Goal: Transaction & Acquisition: Purchase product/service

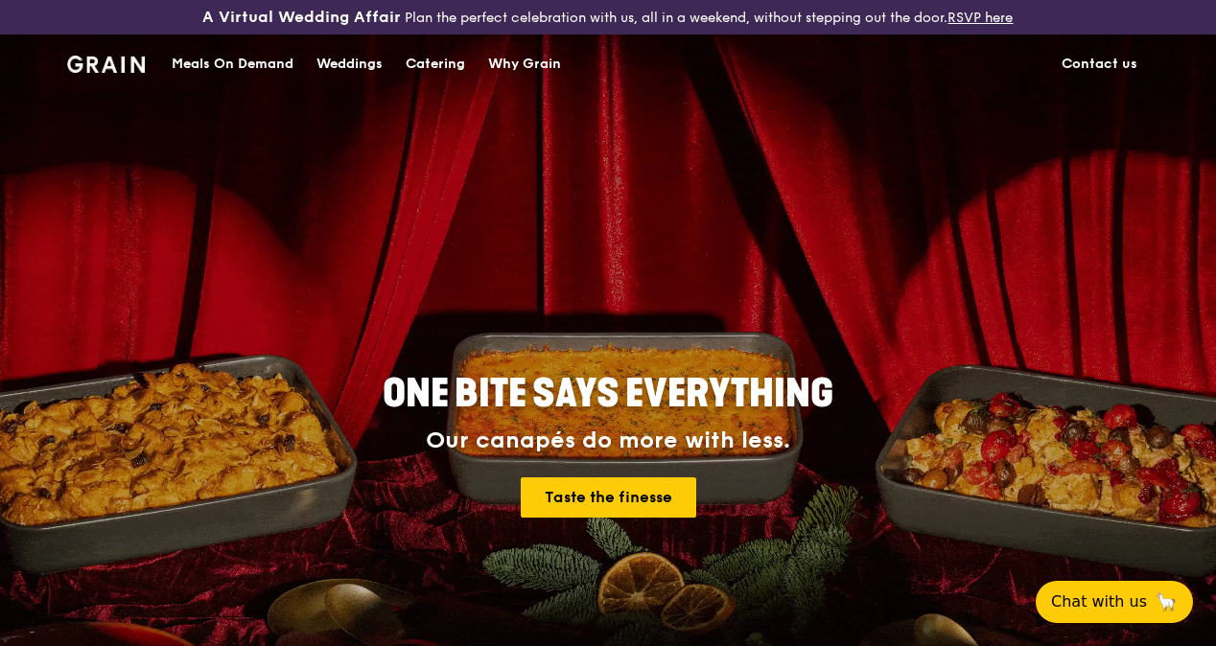
click at [261, 88] on div "Meals On Demand" at bounding box center [233, 64] width 122 height 58
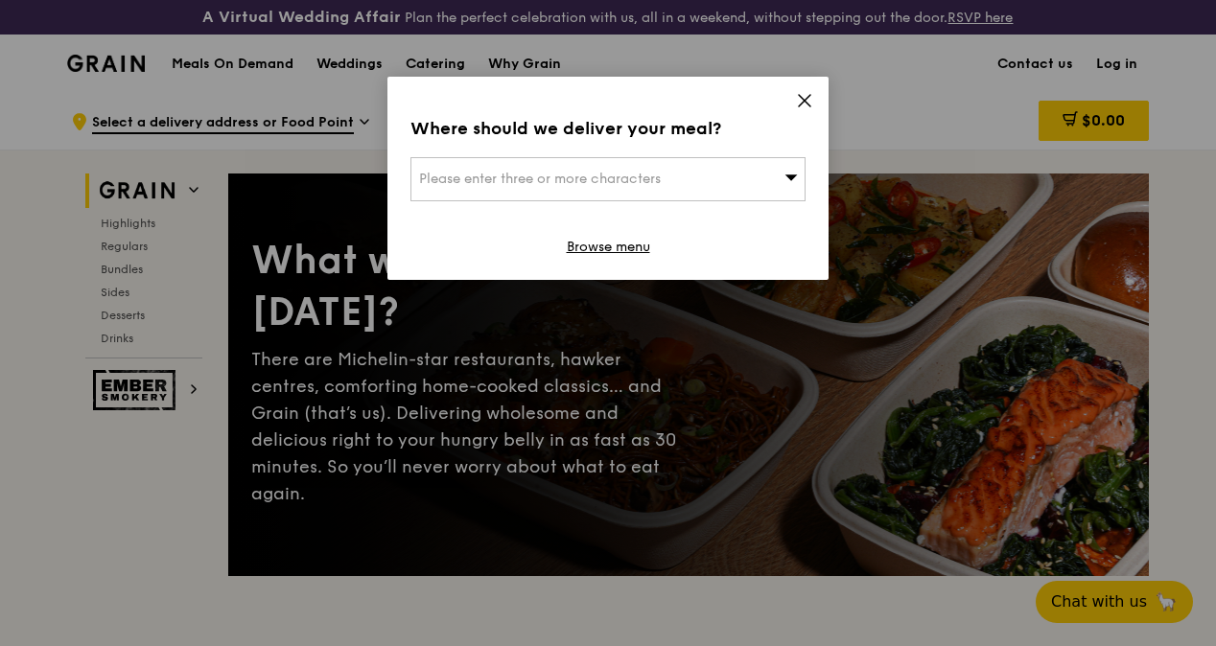
click at [813, 94] on div "Where should we deliver your meal? Please enter three or more characters Browse…" at bounding box center [607, 178] width 441 height 203
click at [805, 99] on icon at bounding box center [805, 101] width 12 height 12
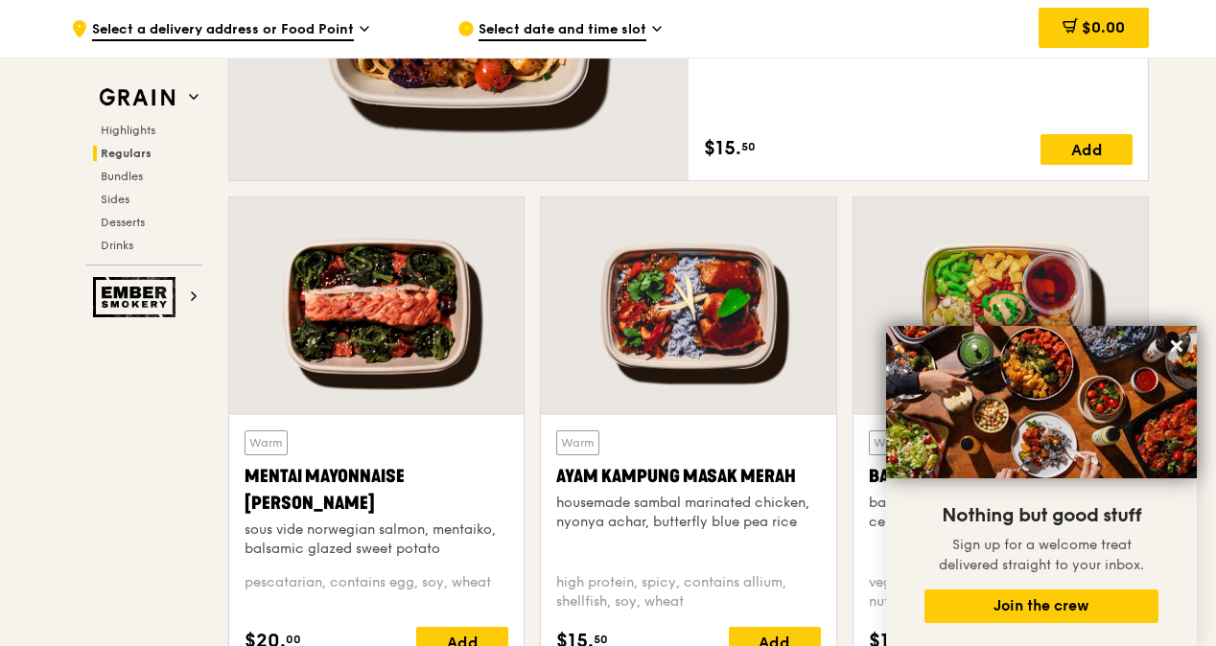
scroll to position [1822, 0]
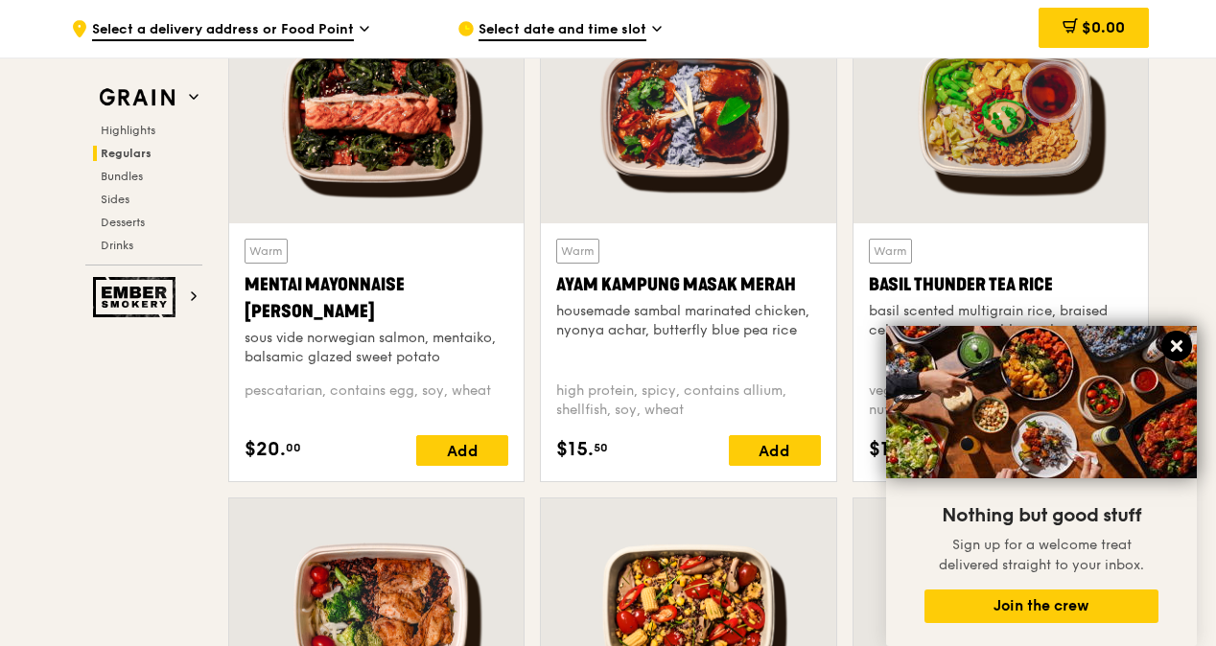
click at [1175, 347] on icon at bounding box center [1177, 346] width 12 height 12
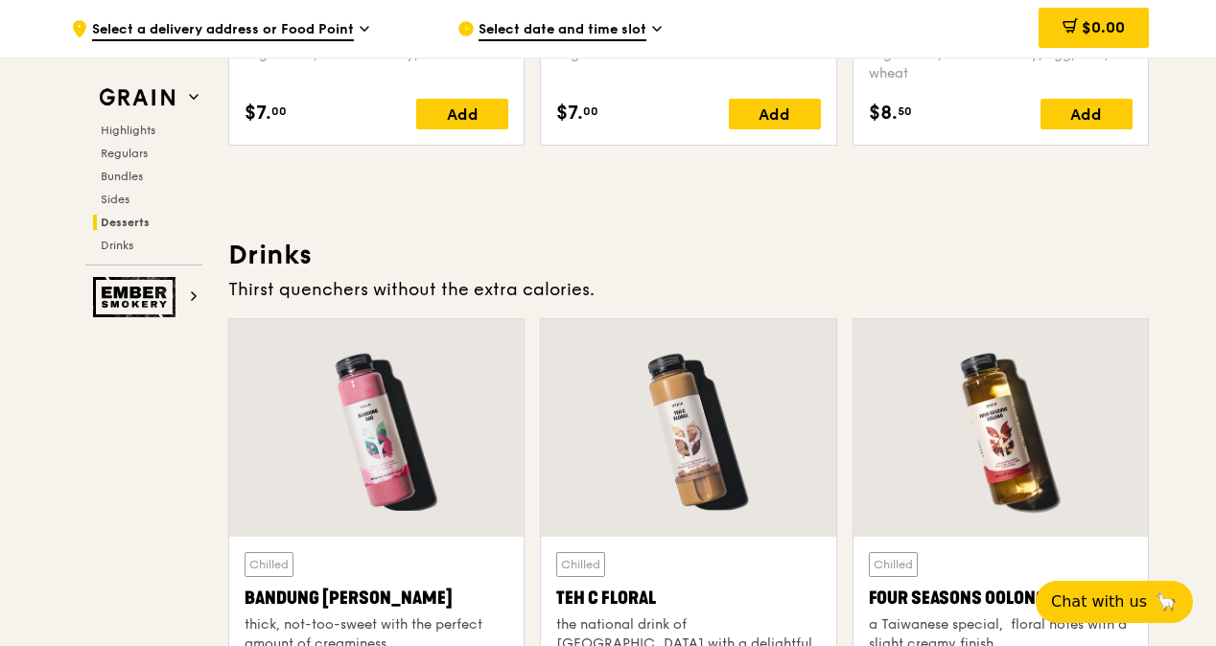
scroll to position [6807, 0]
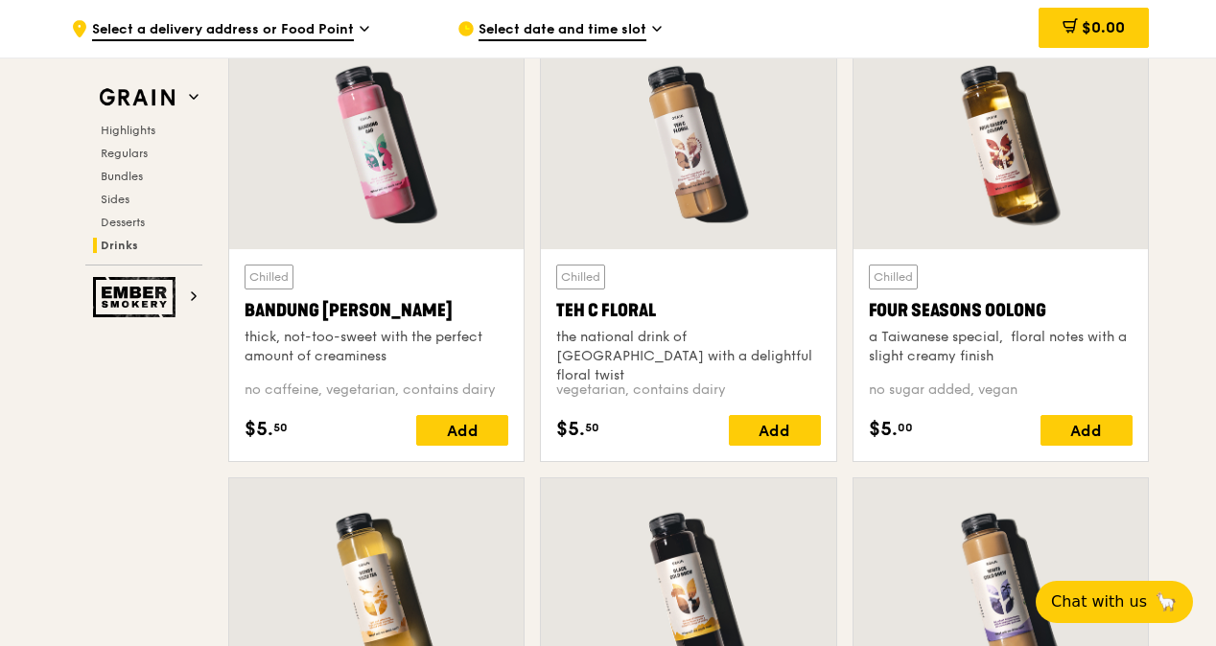
click at [546, 28] on span "Select date and time slot" at bounding box center [562, 30] width 168 height 21
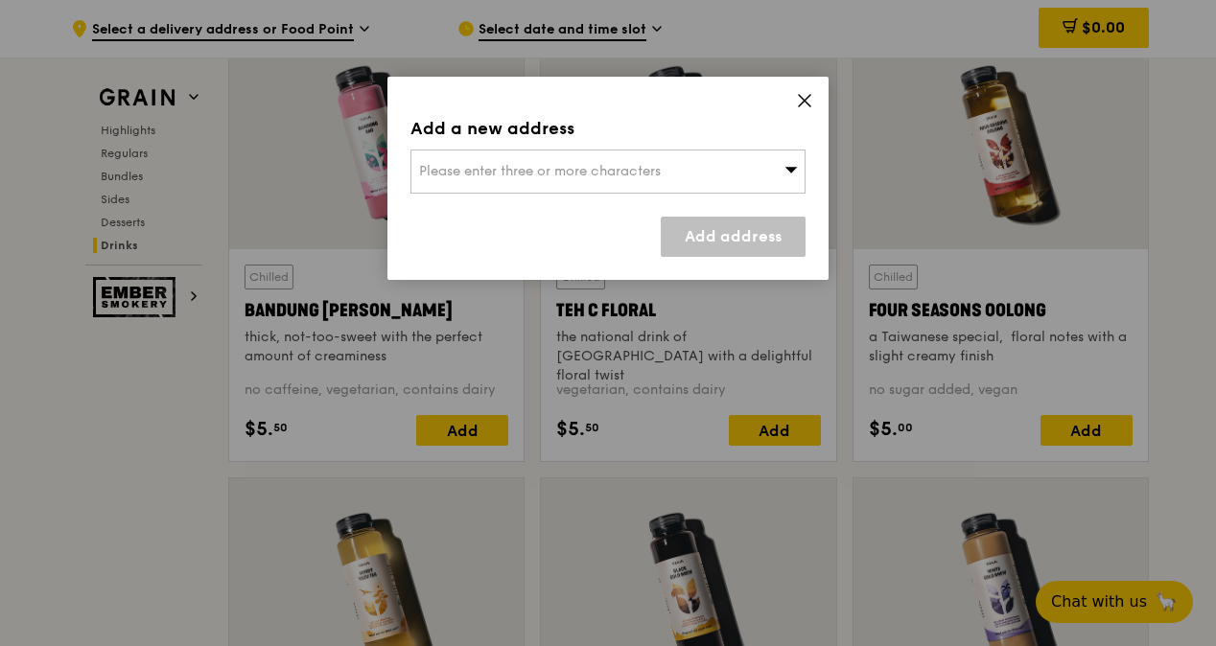
click at [587, 160] on div "Please enter three or more characters" at bounding box center [607, 172] width 395 height 44
type input "Gaia"
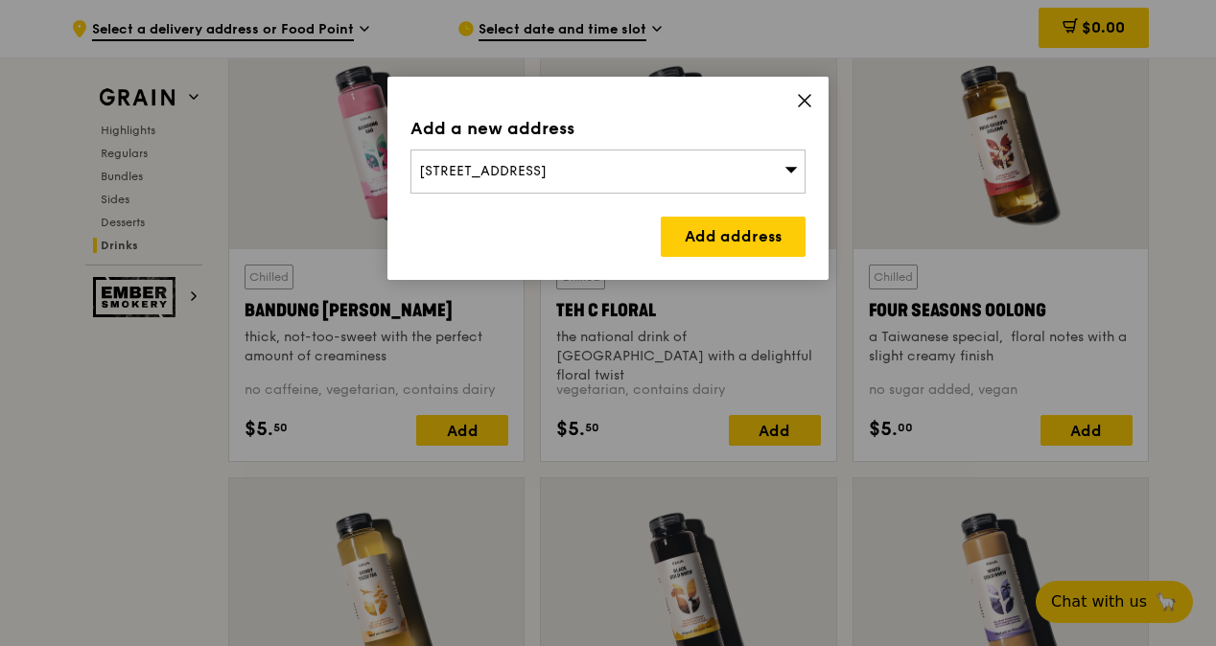
click at [587, 160] on div "[STREET_ADDRESS]" at bounding box center [607, 172] width 395 height 44
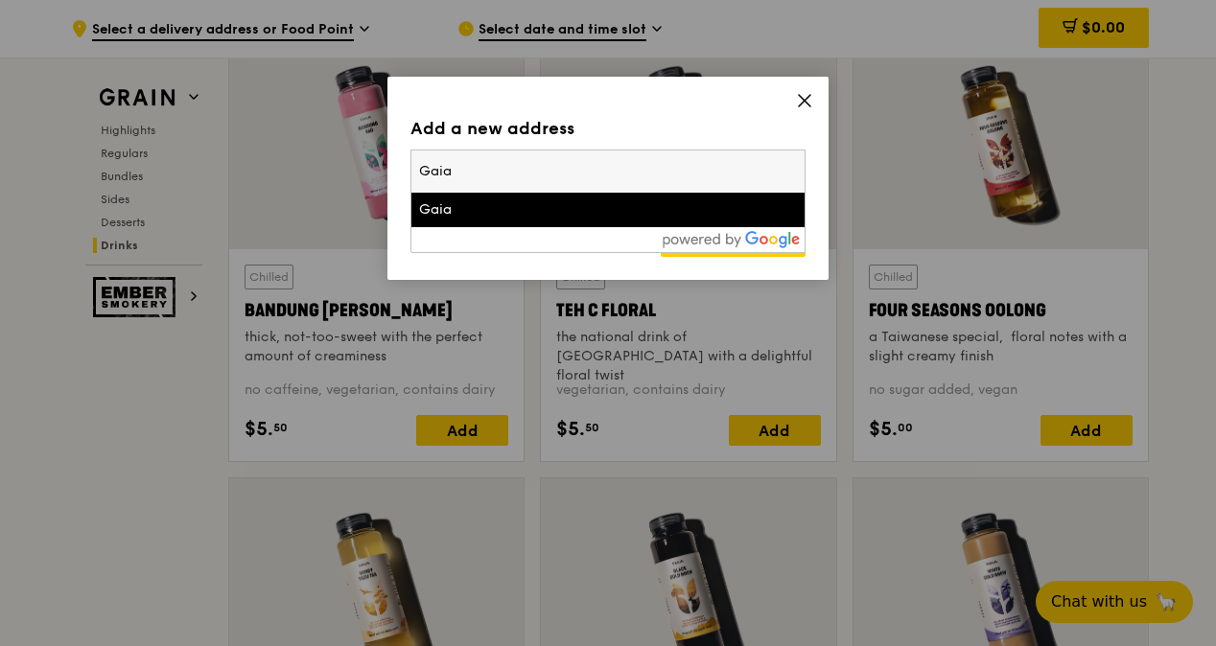
drag, startPoint x: 532, startPoint y: 167, endPoint x: 396, endPoint y: 161, distance: 136.3
click at [396, 161] on div "Add a new address [STREET_ADDRESS] Gaia Gaia Add address" at bounding box center [607, 178] width 441 height 203
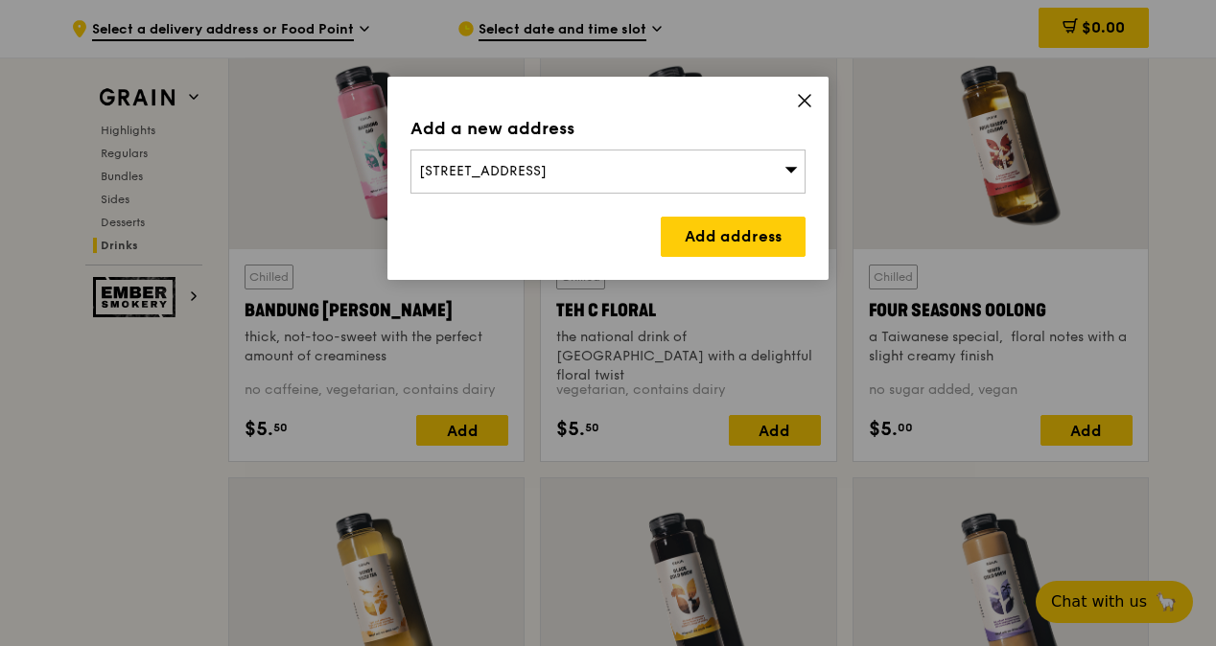
drag, startPoint x: 666, startPoint y: 165, endPoint x: 410, endPoint y: 177, distance: 256.3
click at [410, 177] on div "[STREET_ADDRESS]" at bounding box center [607, 172] width 395 height 44
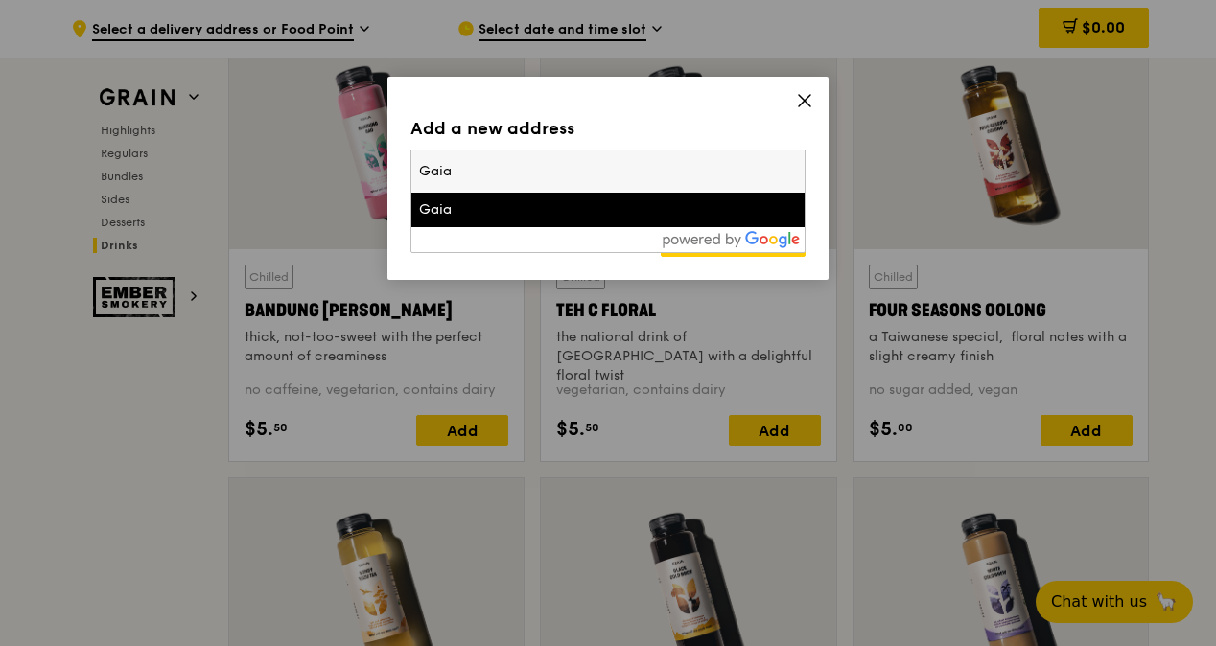
type input "Gaia639956"
drag, startPoint x: 451, startPoint y: 170, endPoint x: 378, endPoint y: 170, distance: 72.9
click at [378, 170] on div "Add a new address Please enter three or more characters Gaia639956 Gaia Add add…" at bounding box center [608, 323] width 1216 height 646
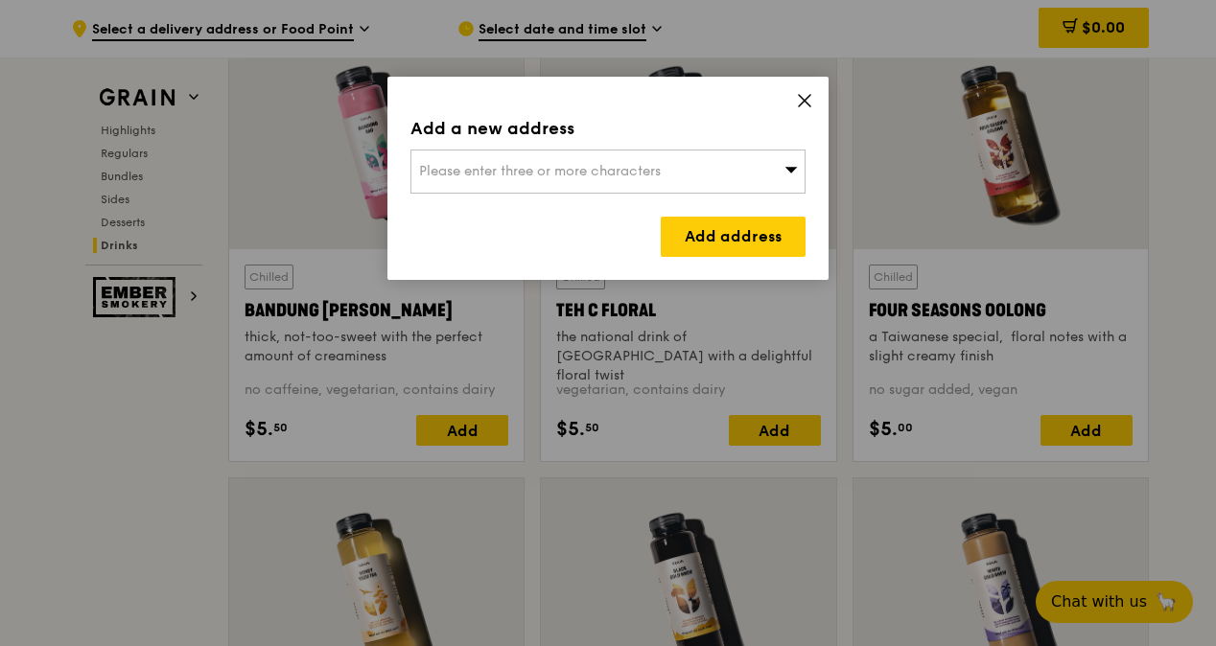
click at [477, 162] on div "Please enter three or more characters" at bounding box center [607, 172] width 395 height 44
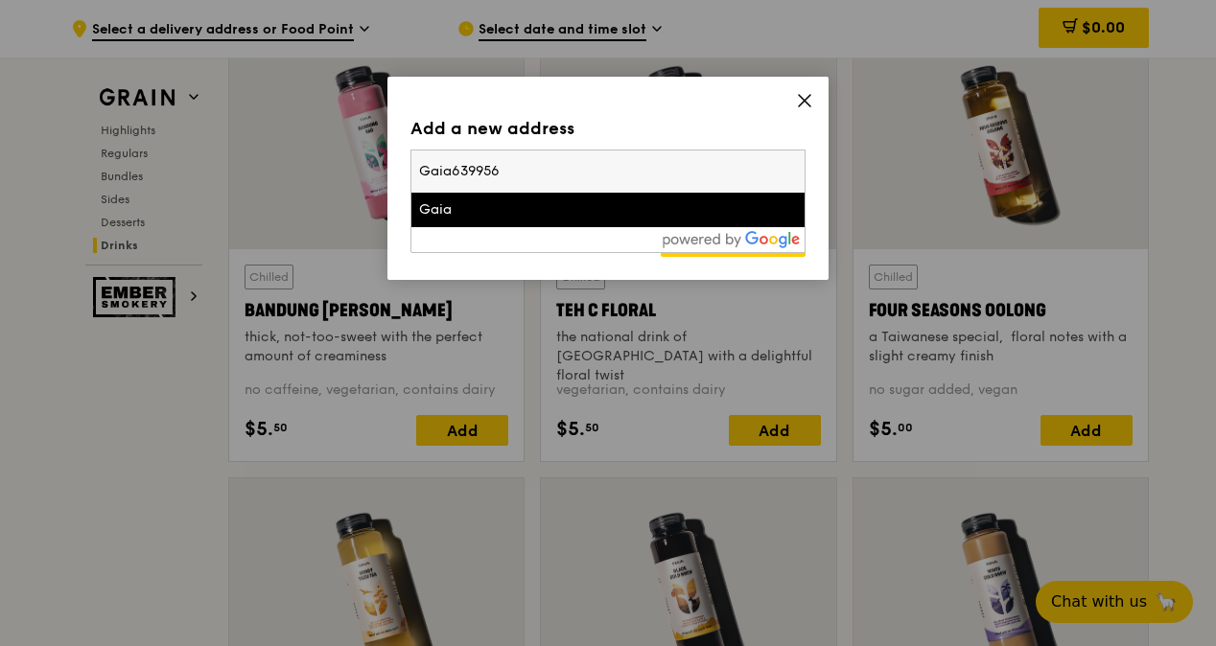
click at [451, 166] on input "Gaia639956" at bounding box center [607, 172] width 393 height 42
type input "639956"
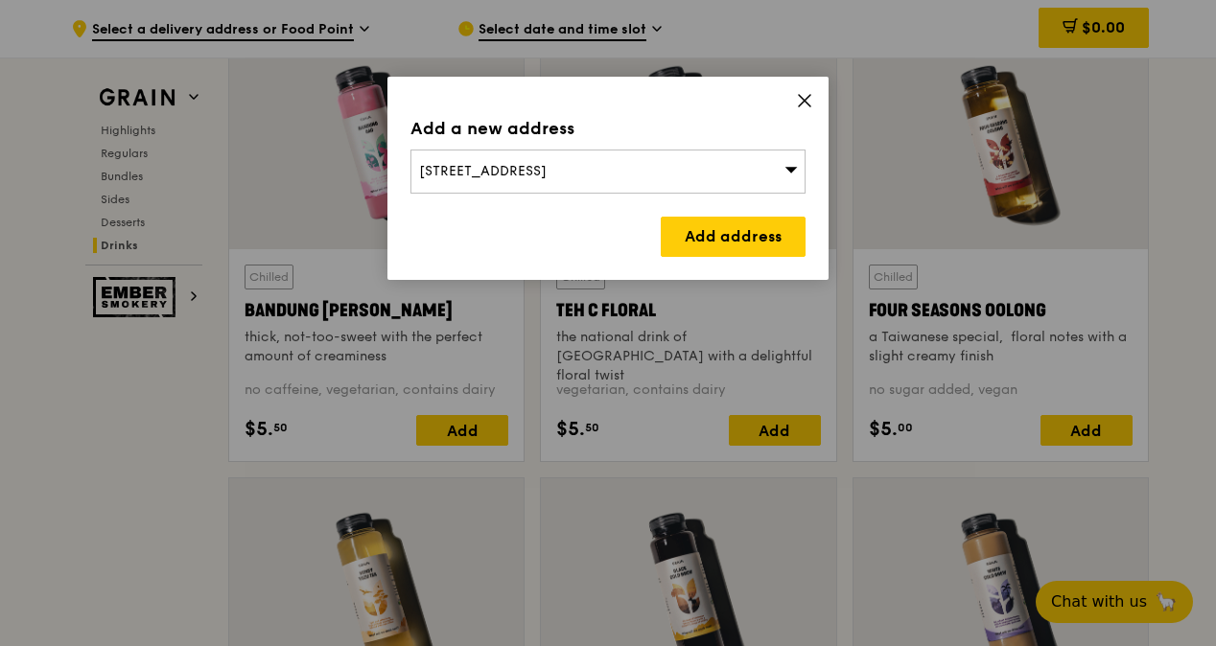
click at [763, 164] on div "[STREET_ADDRESS]" at bounding box center [607, 172] width 395 height 44
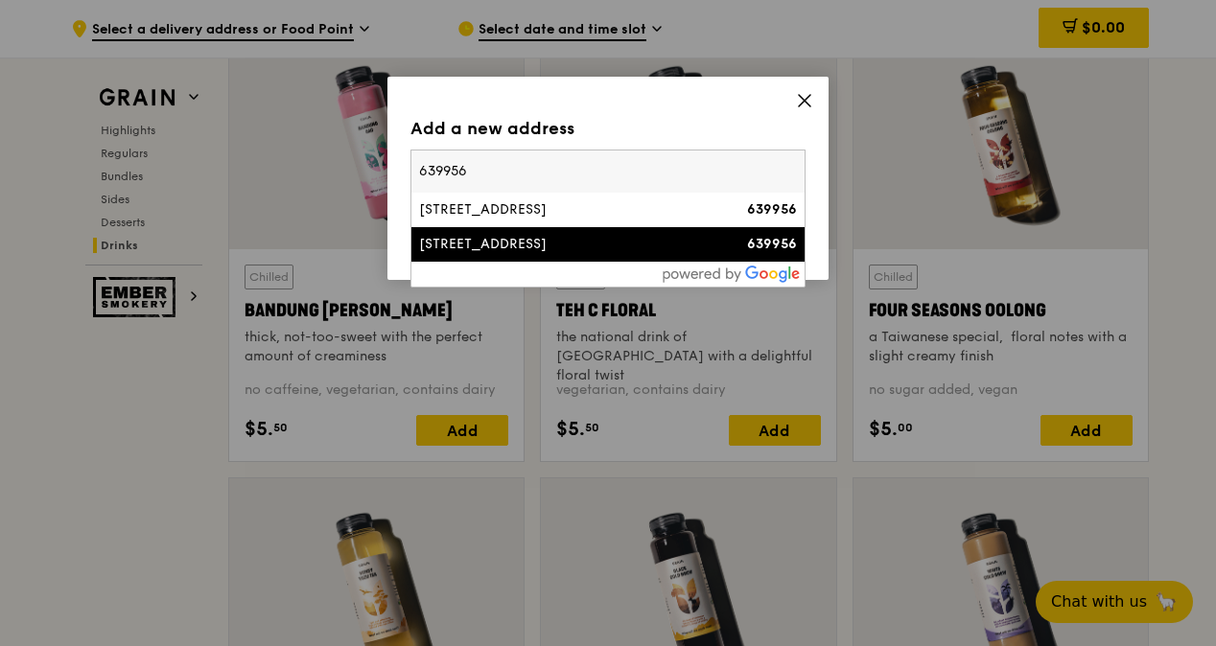
click at [507, 237] on div "[STREET_ADDRESS]" at bounding box center [561, 244] width 284 height 19
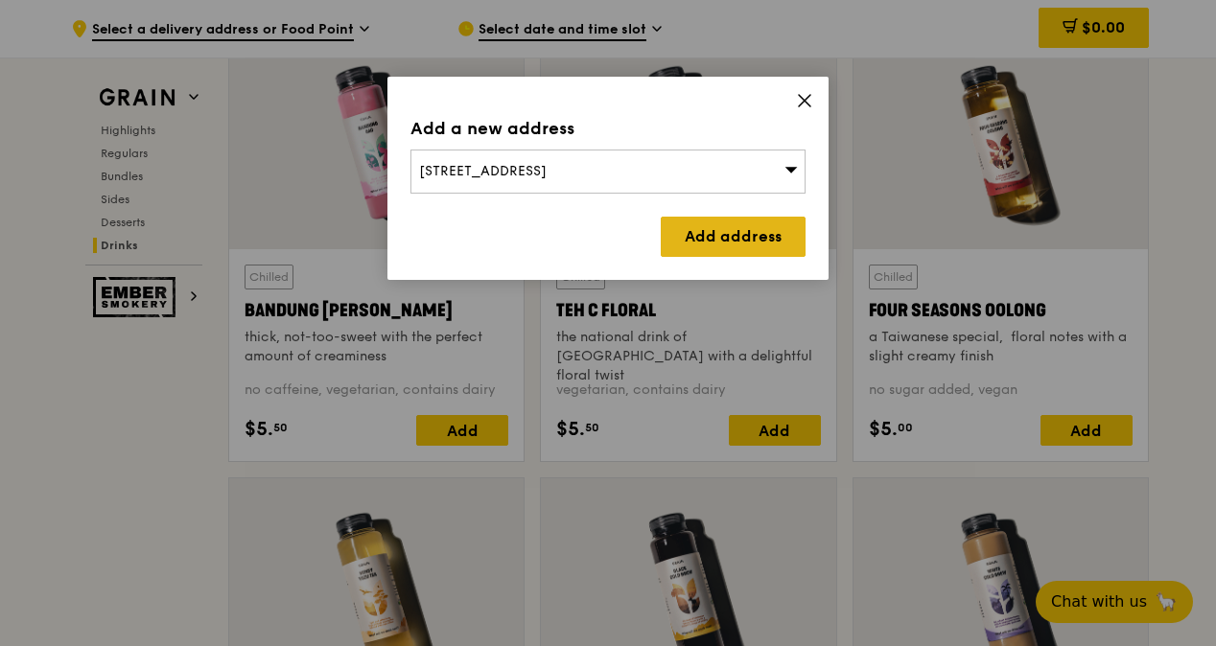
click at [704, 221] on link "Add address" at bounding box center [733, 237] width 145 height 40
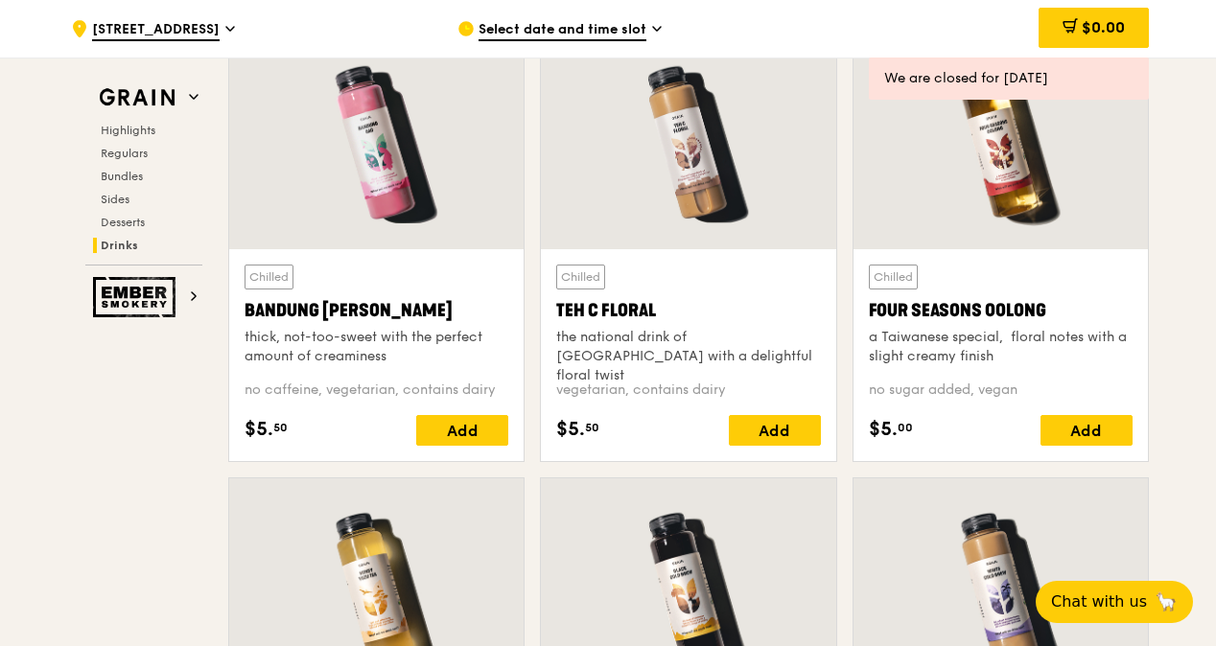
click at [620, 30] on span "Select date and time slot" at bounding box center [562, 30] width 168 height 21
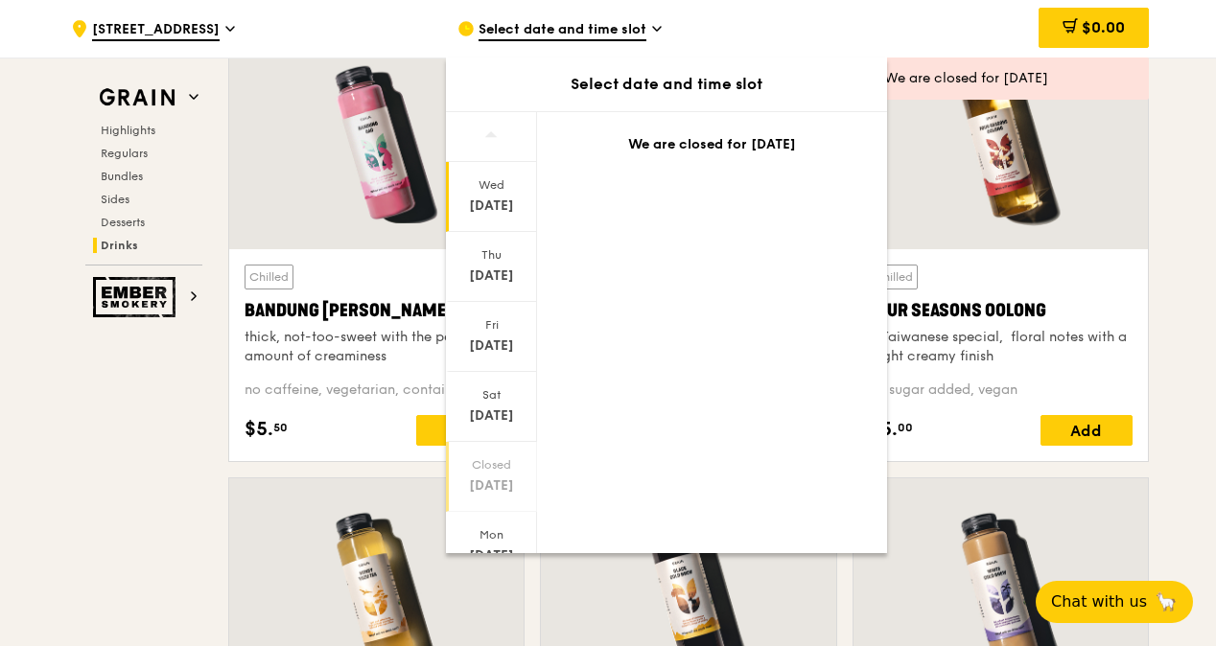
scroll to position [96, 0]
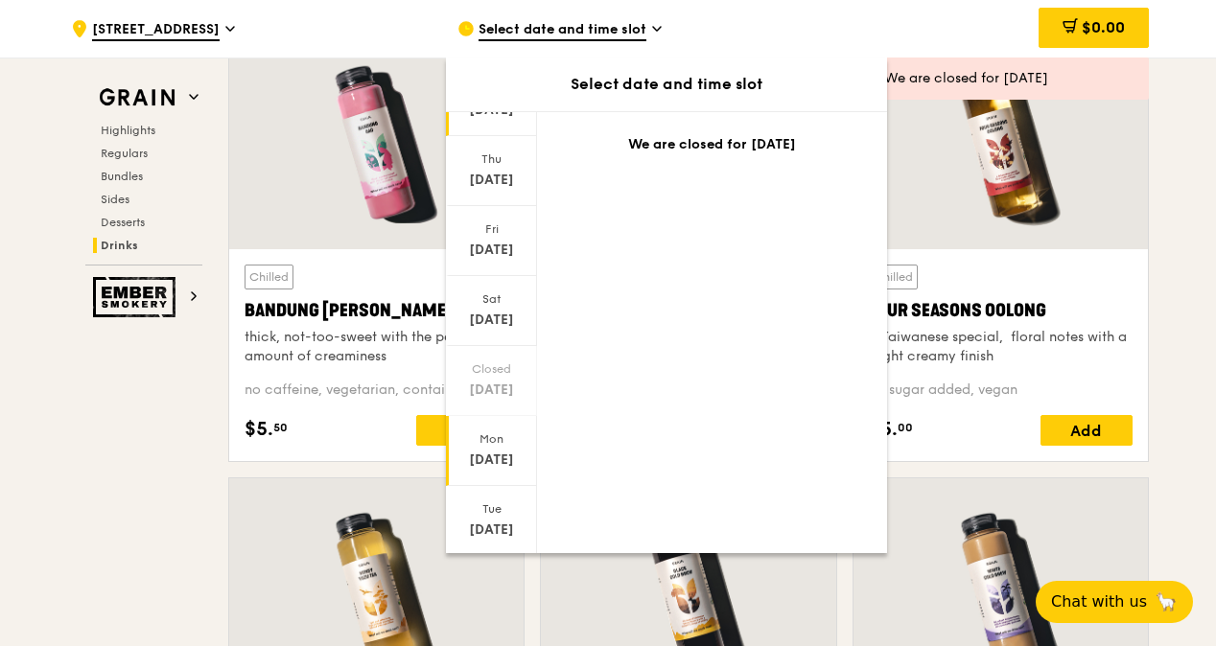
click at [499, 454] on div "[DATE]" at bounding box center [491, 460] width 85 height 19
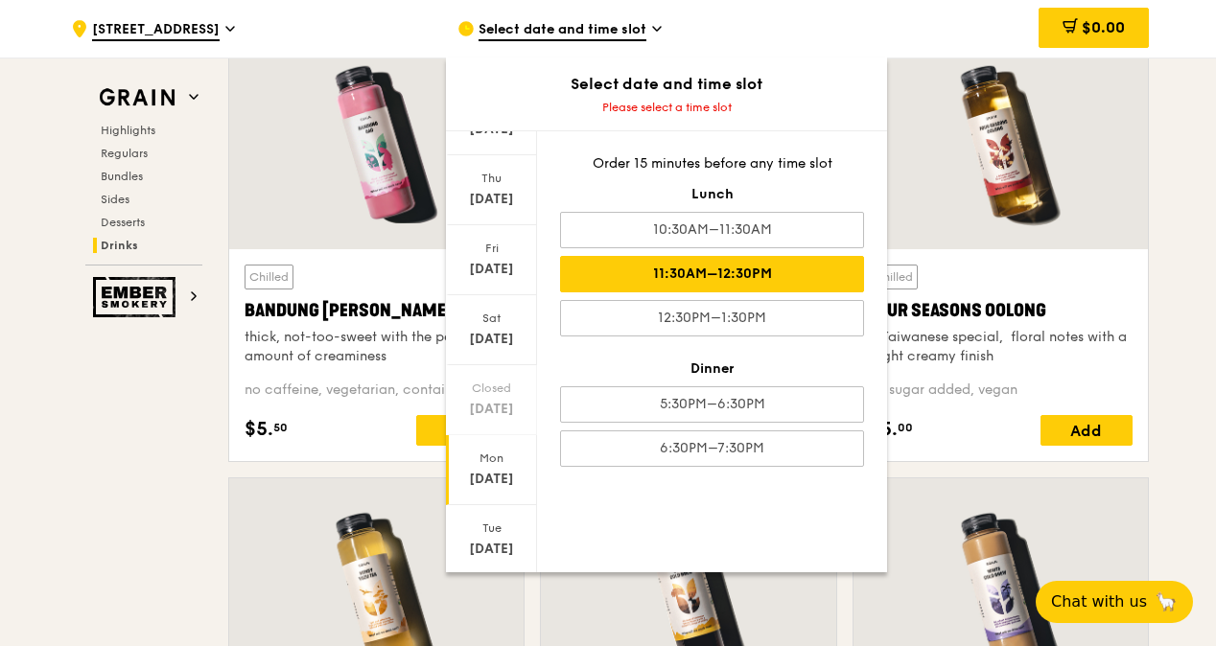
click at [677, 259] on div "11:30AM–12:30PM" at bounding box center [712, 274] width 304 height 36
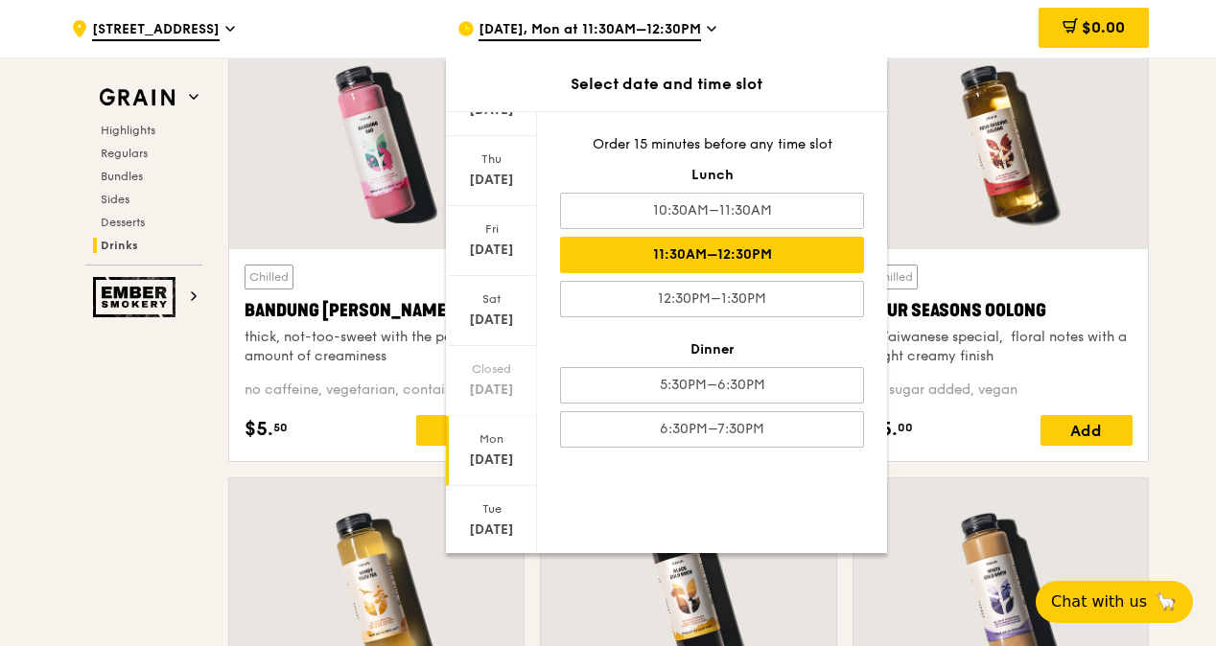
scroll to position [6711, 0]
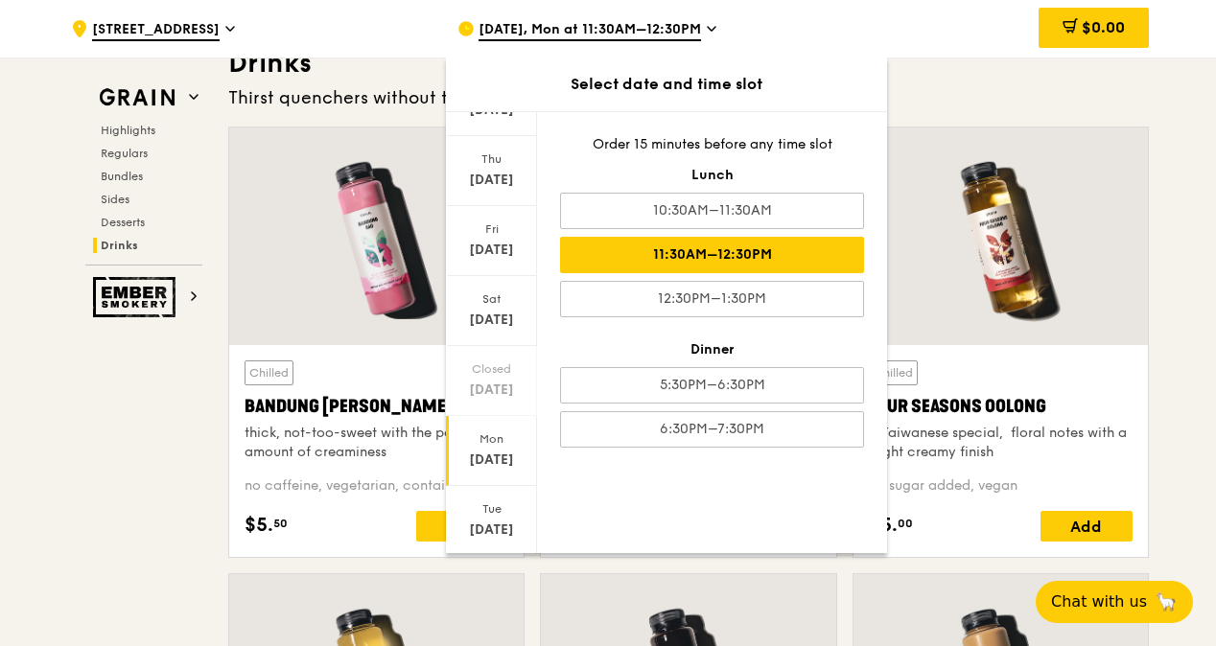
click at [716, 255] on div "11:30AM–12:30PM" at bounding box center [712, 255] width 304 height 36
click at [492, 443] on div "Mon" at bounding box center [491, 438] width 85 height 15
click at [708, 36] on icon at bounding box center [712, 28] width 10 height 17
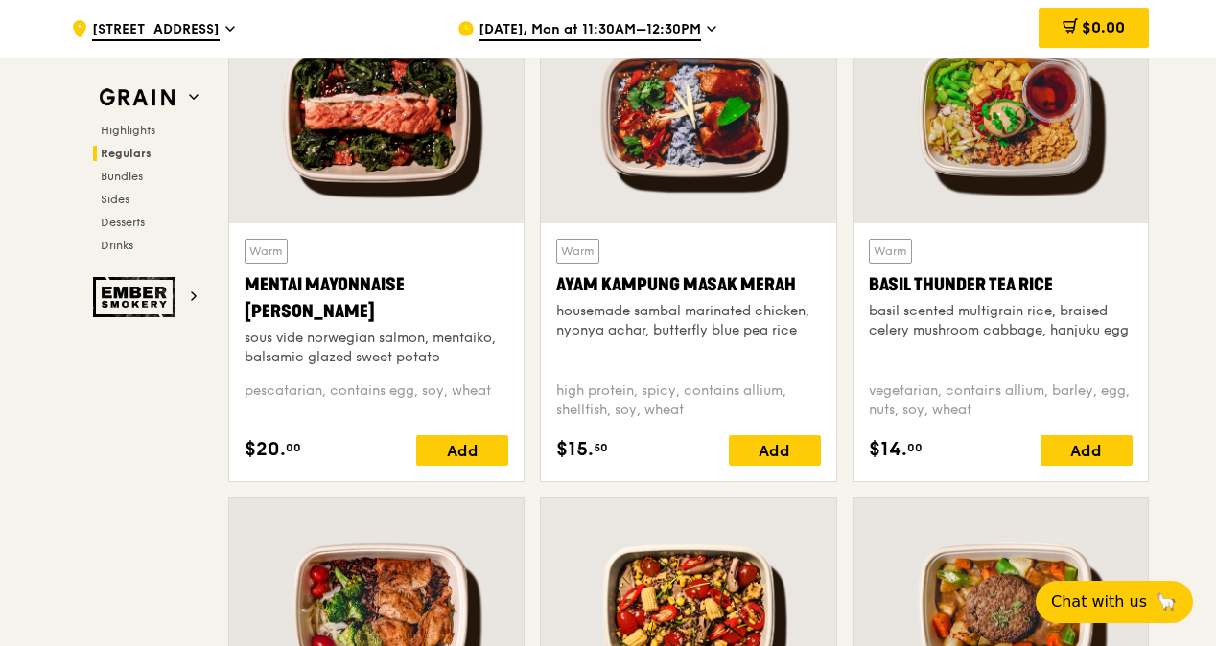
scroll to position [1726, 0]
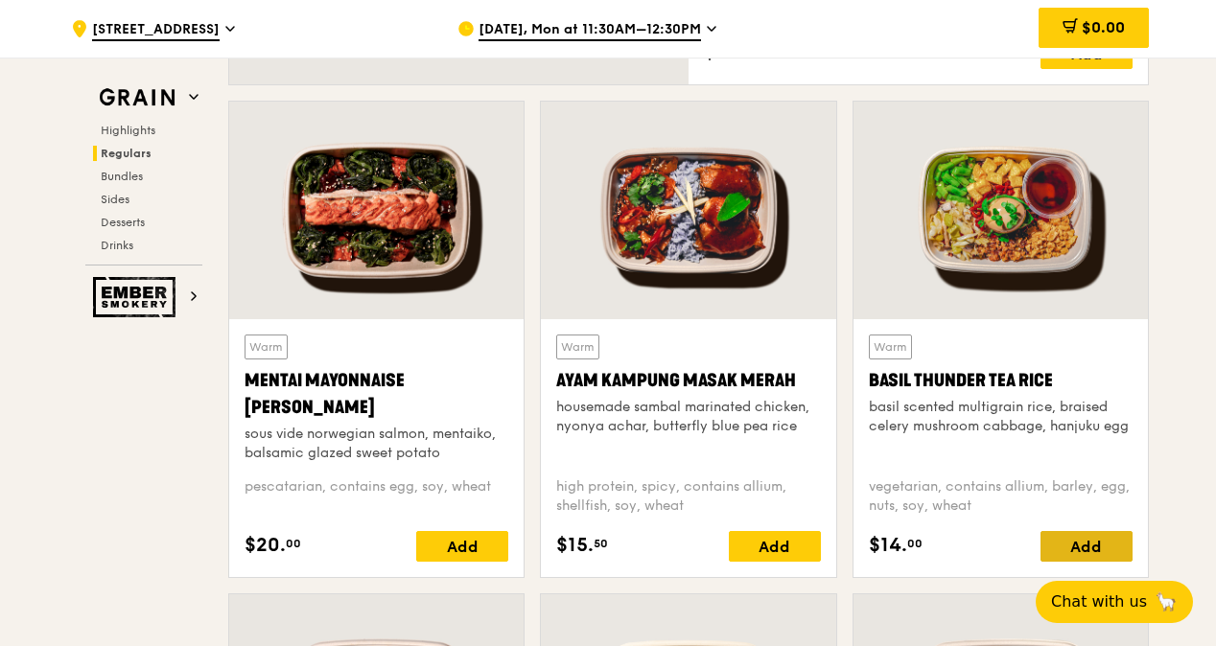
click at [1095, 548] on div "Add" at bounding box center [1086, 546] width 92 height 31
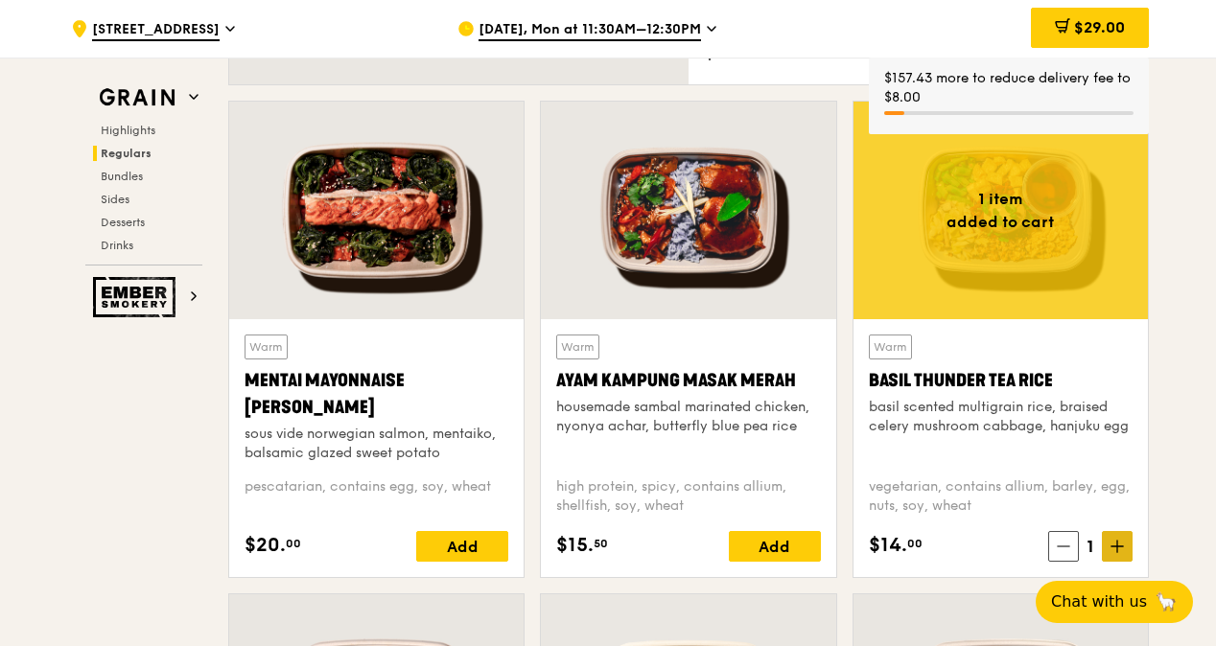
click at [1114, 553] on icon at bounding box center [1116, 546] width 13 height 13
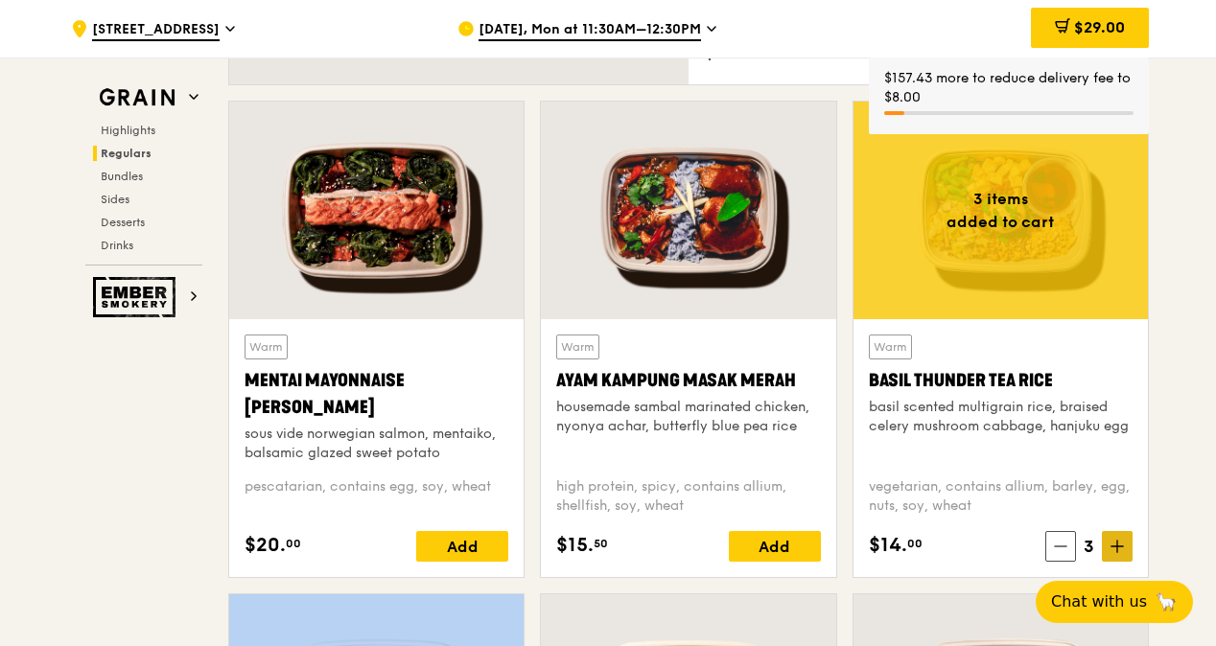
click at [1114, 553] on icon at bounding box center [1116, 546] width 13 height 13
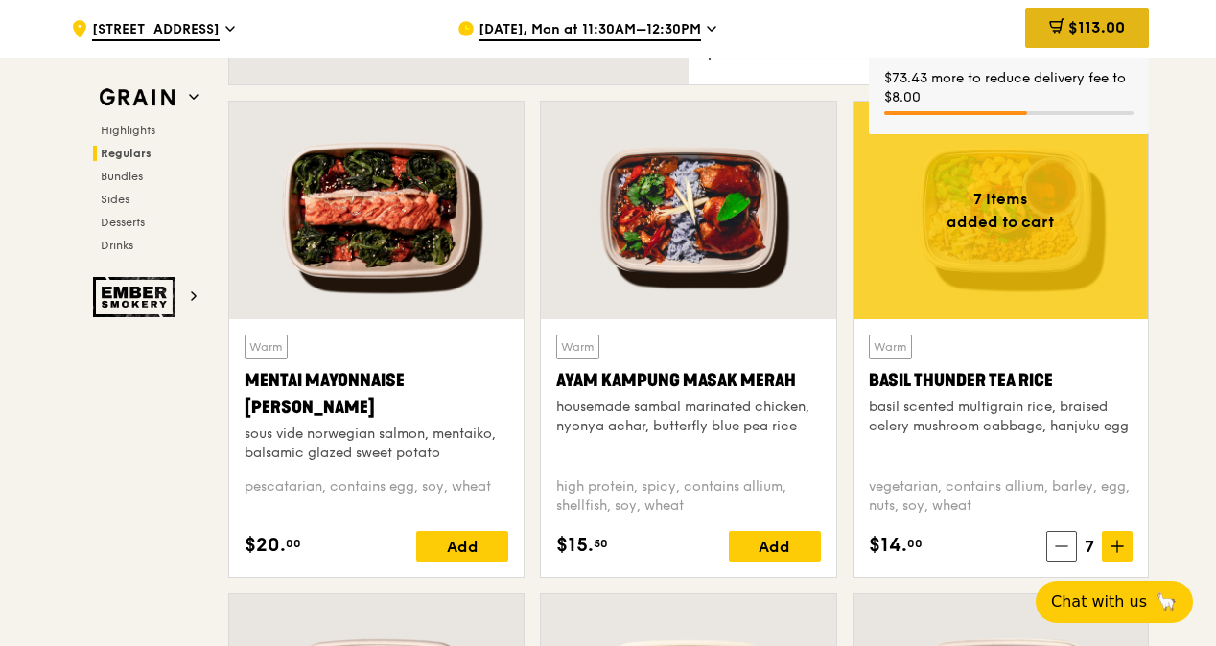
click at [1068, 16] on div "$113.00" at bounding box center [1087, 28] width 124 height 40
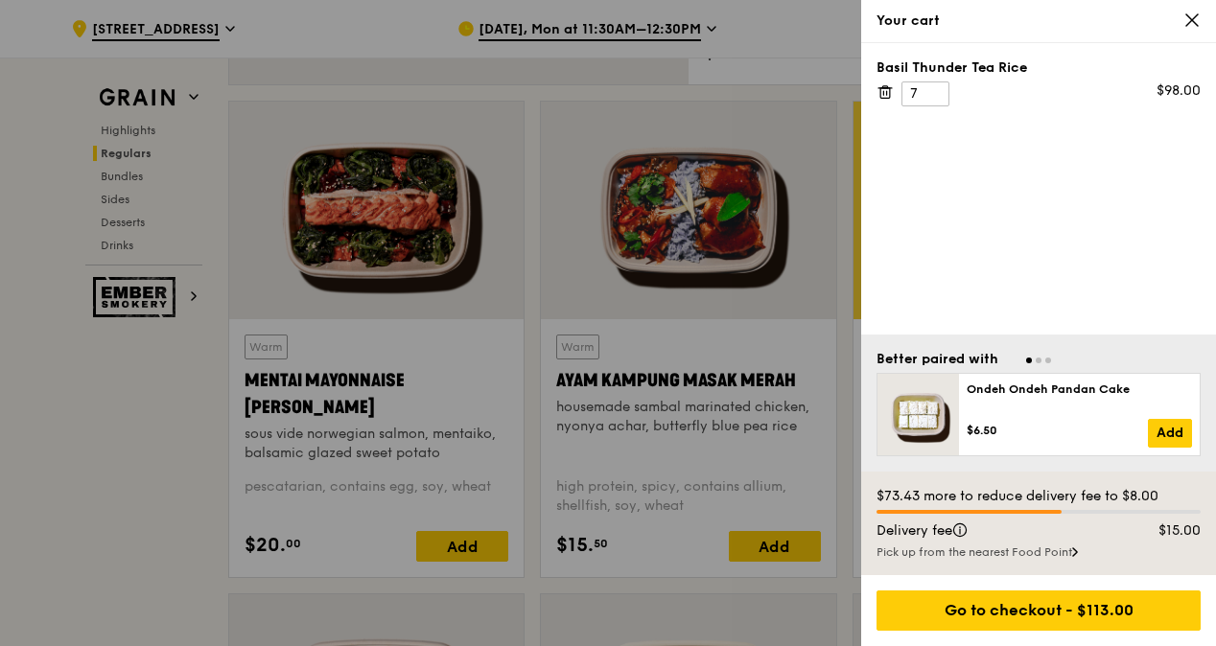
scroll to position [1822, 0]
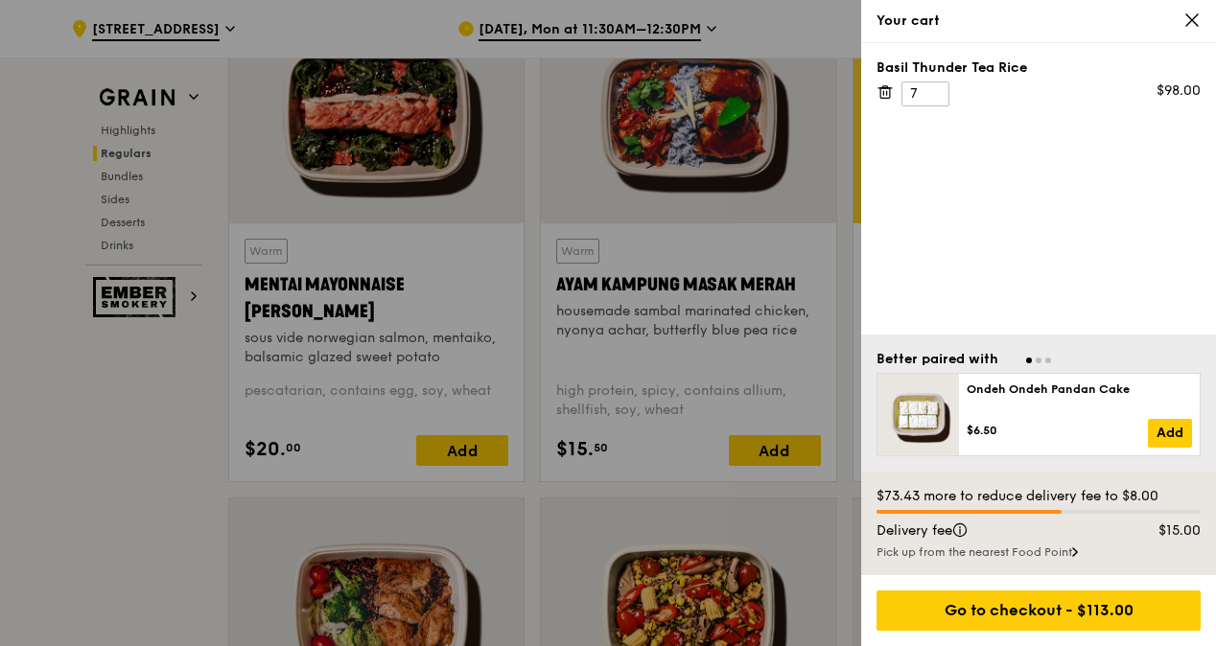
click at [1056, 557] on div "Pick up from the nearest Food Point" at bounding box center [1038, 552] width 324 height 15
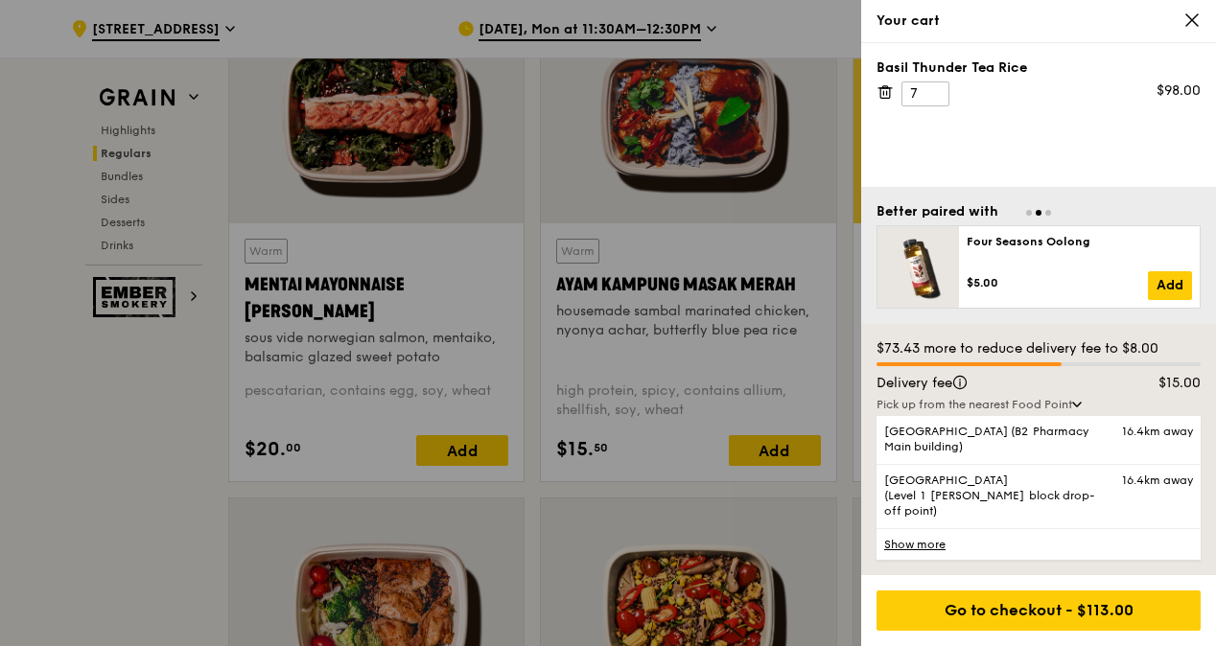
click at [1095, 412] on div "Pick up from the nearest Food Point" at bounding box center [1038, 404] width 324 height 15
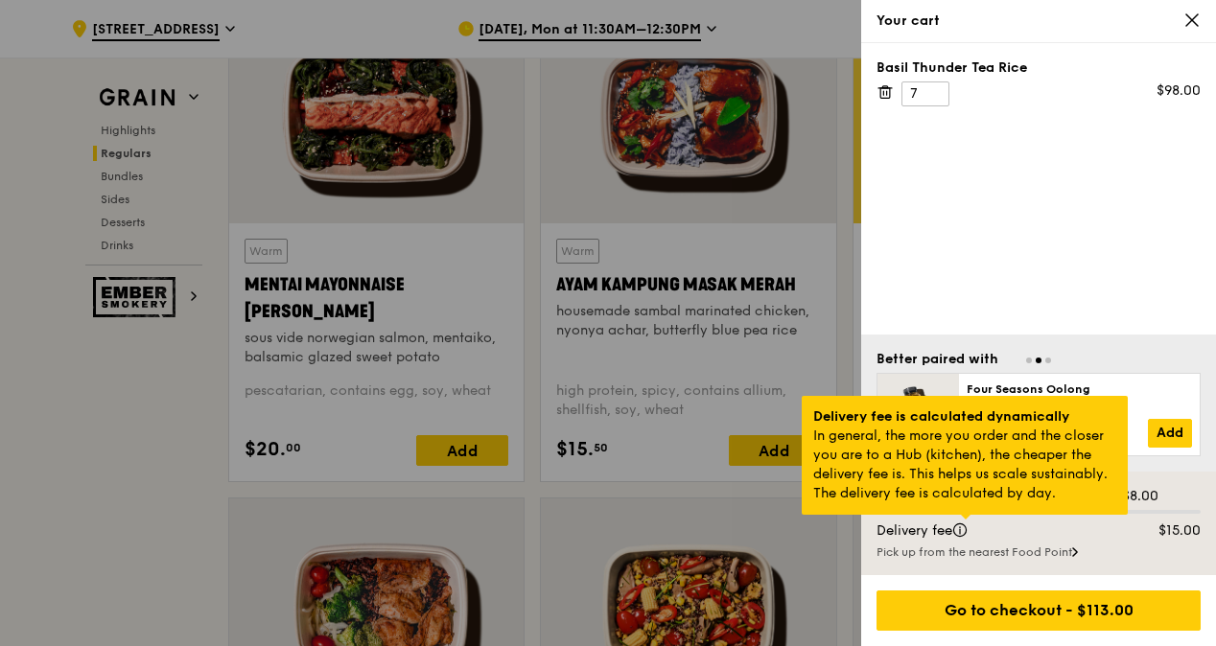
click at [964, 520] on div at bounding box center [966, 517] width 10 height 5
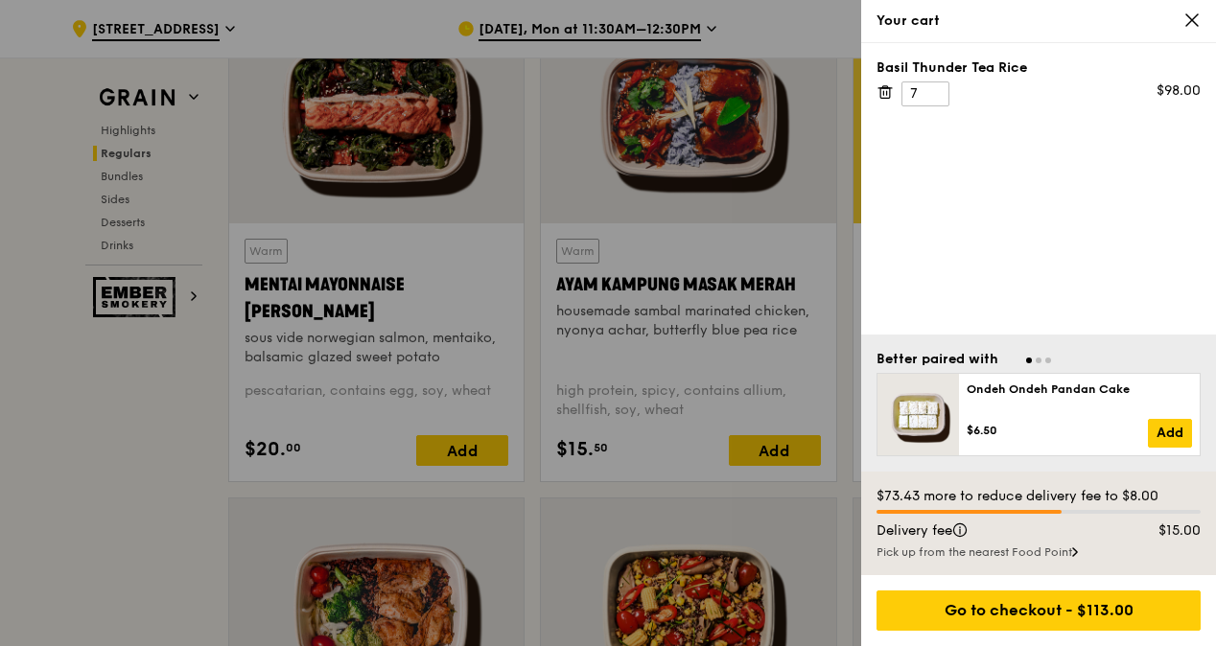
click at [1009, 284] on div "Basil Thunder Tea Rice 7 $98.00" at bounding box center [1038, 188] width 355 height 291
click at [117, 425] on div at bounding box center [608, 323] width 1216 height 646
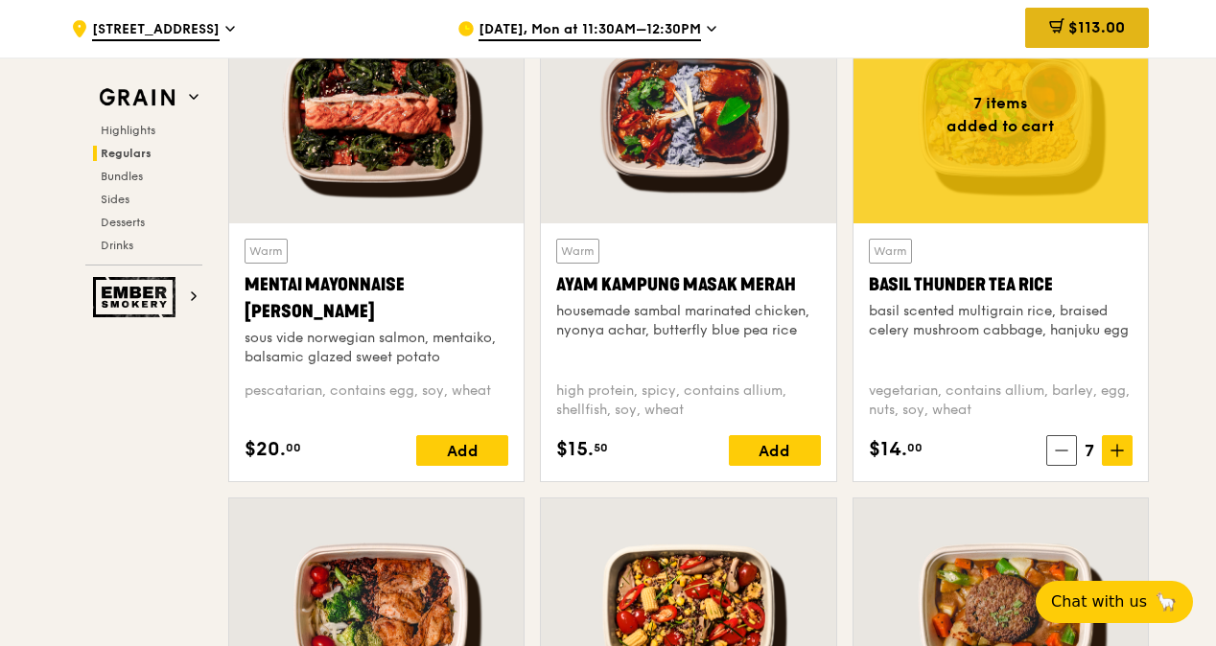
click at [1053, 42] on div "$113.00" at bounding box center [1087, 28] width 124 height 40
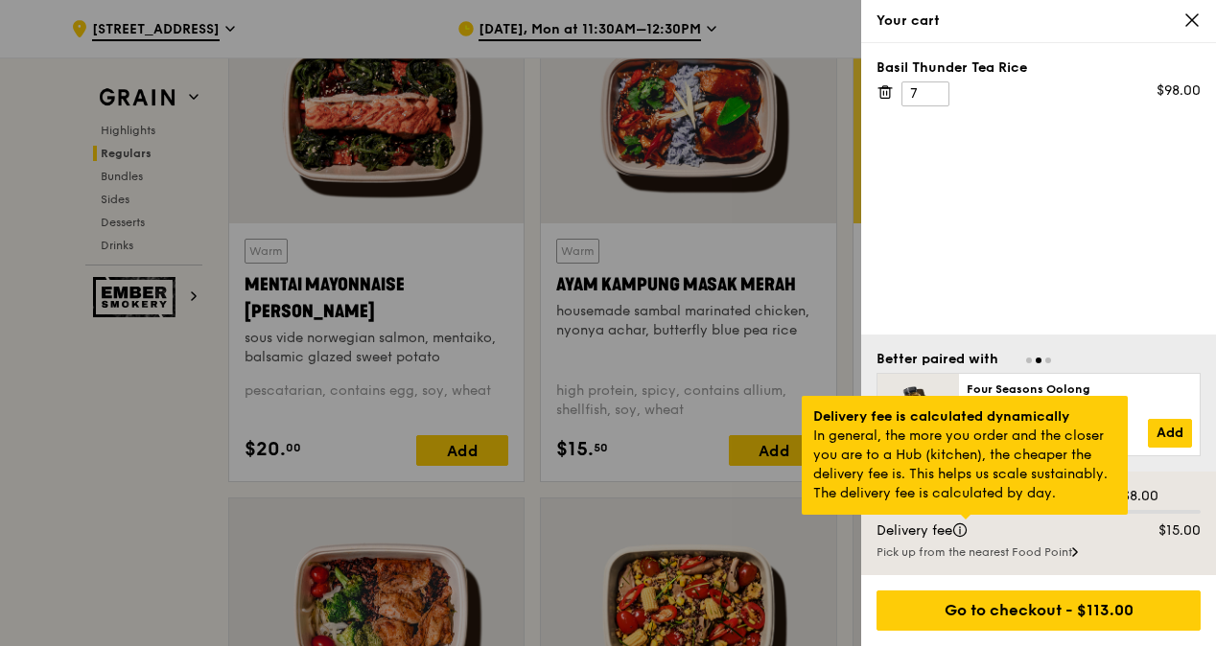
click at [970, 520] on div at bounding box center [966, 517] width 10 height 5
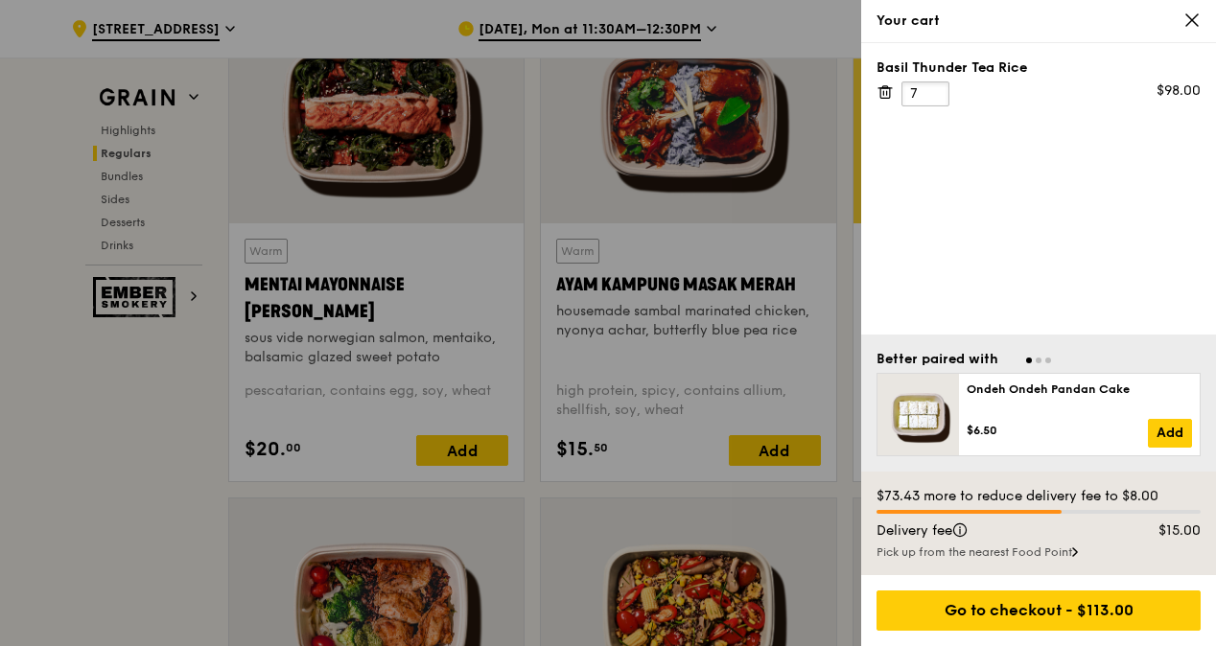
click at [924, 87] on input "7" at bounding box center [925, 93] width 48 height 25
type input "8"
click at [930, 83] on input "8" at bounding box center [925, 93] width 48 height 25
click at [81, 470] on div at bounding box center [608, 323] width 1216 height 646
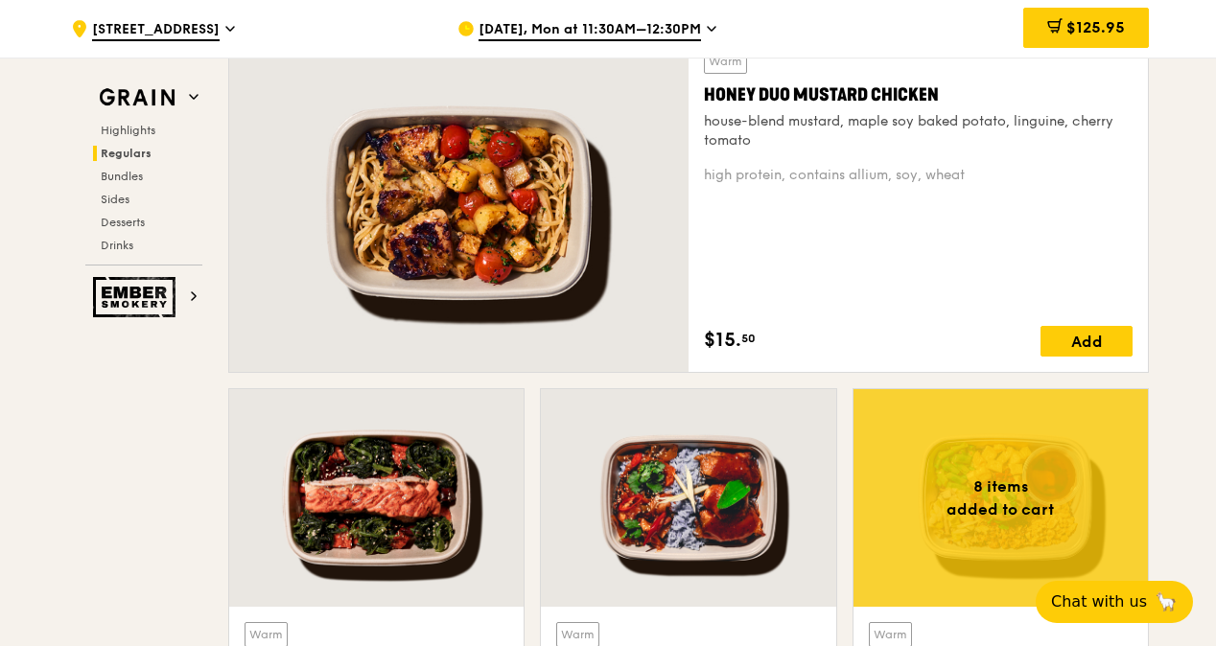
scroll to position [1342, 0]
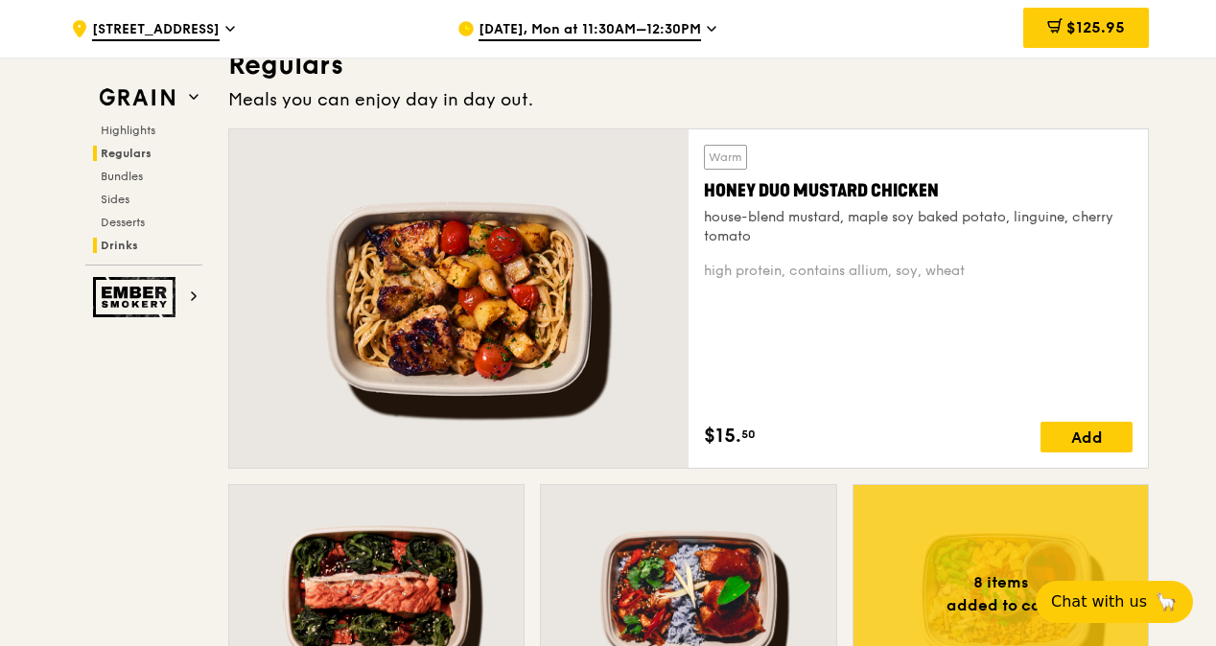
click at [128, 241] on span "Drinks" at bounding box center [119, 245] width 37 height 13
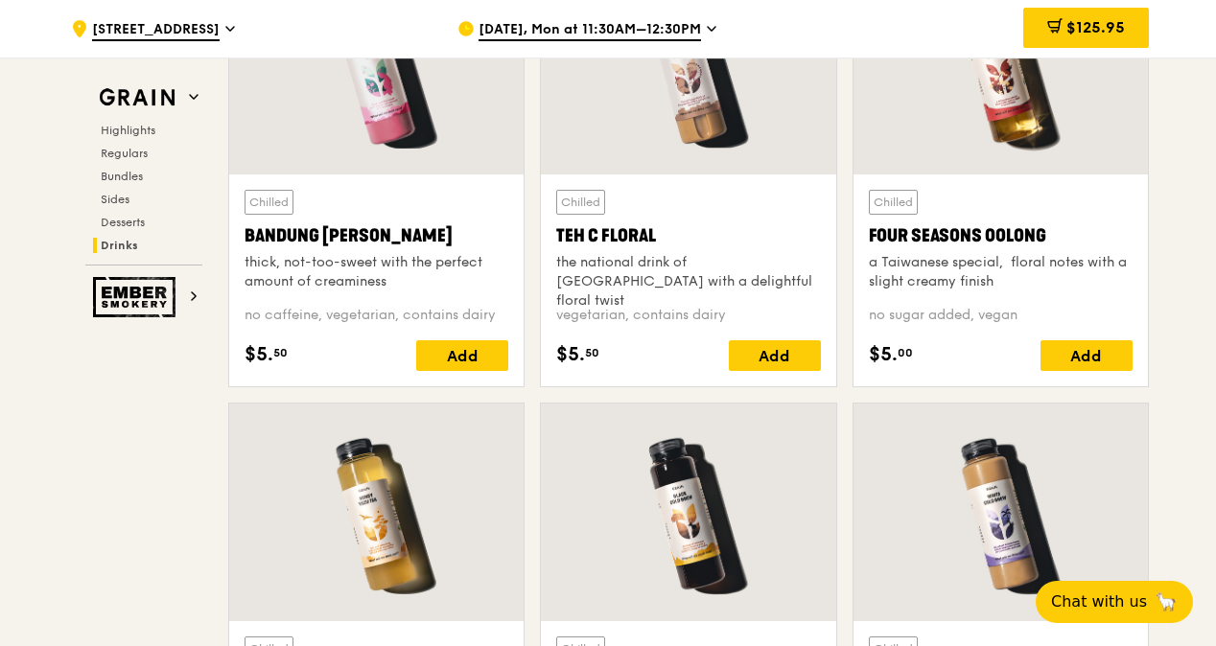
scroll to position [6786, 0]
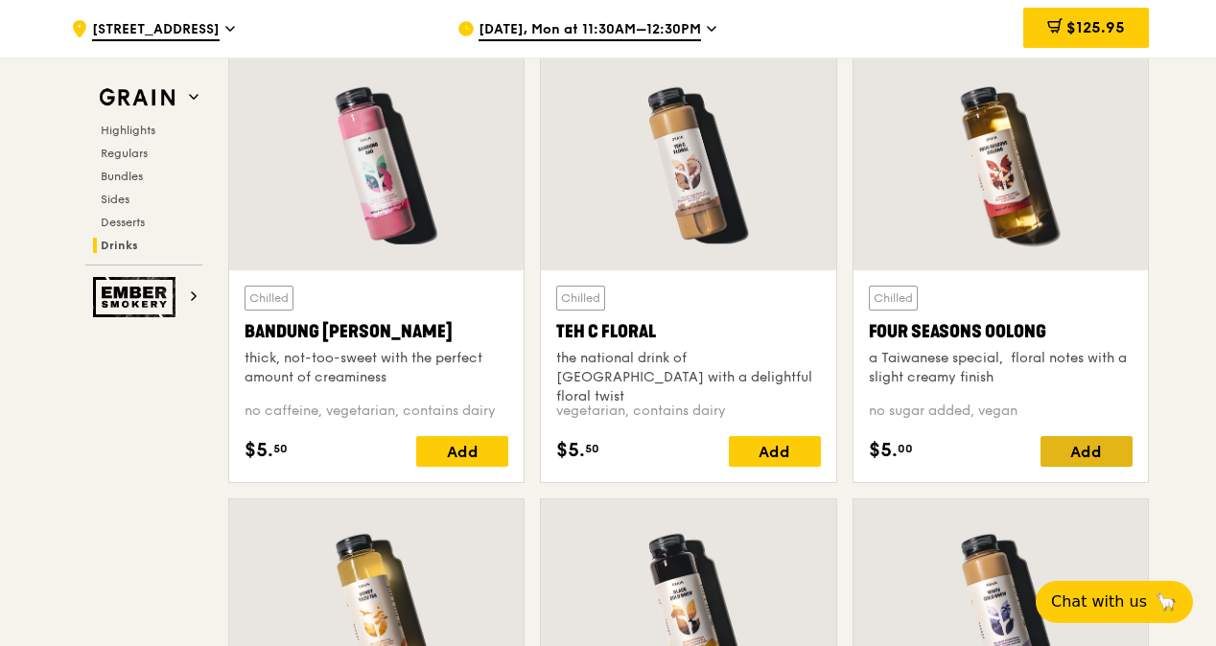
click at [1058, 451] on div "Add" at bounding box center [1086, 451] width 92 height 31
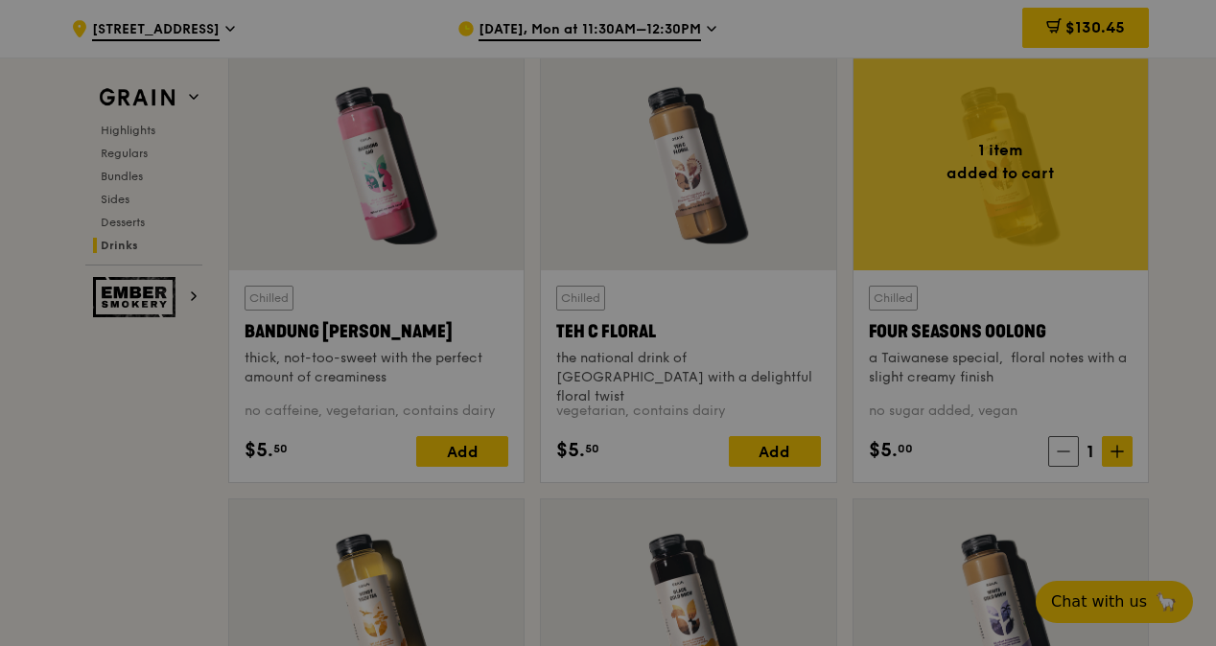
click at [1120, 458] on icon at bounding box center [1116, 451] width 13 height 13
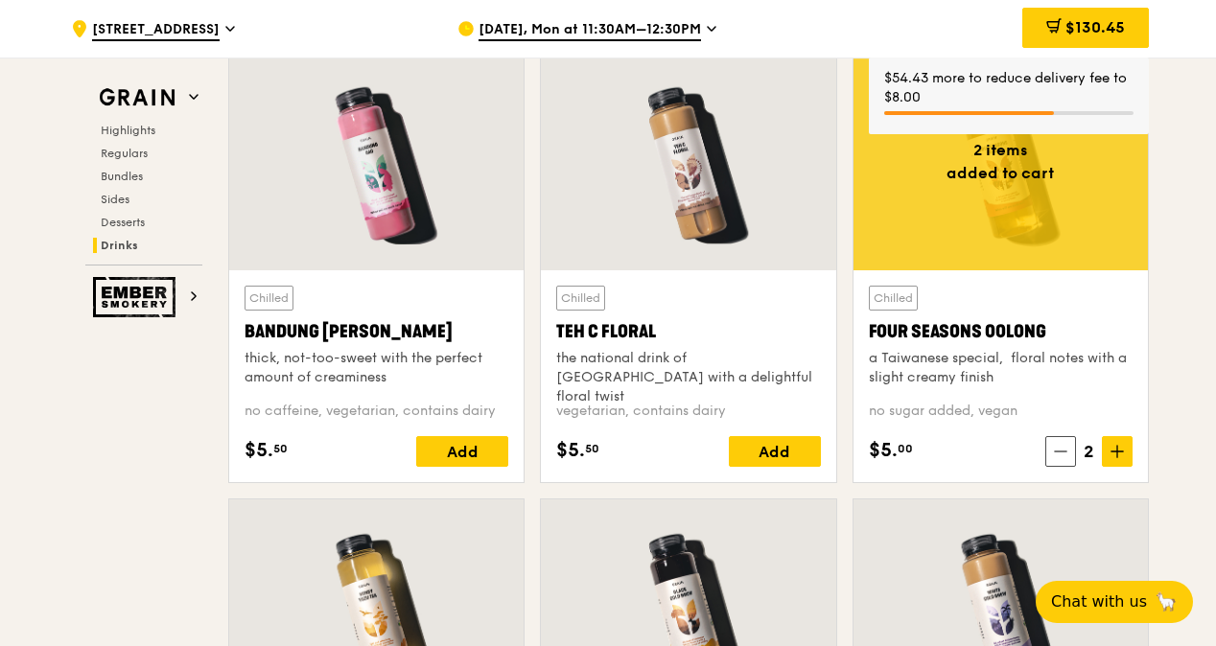
click at [1120, 458] on icon at bounding box center [1116, 451] width 13 height 13
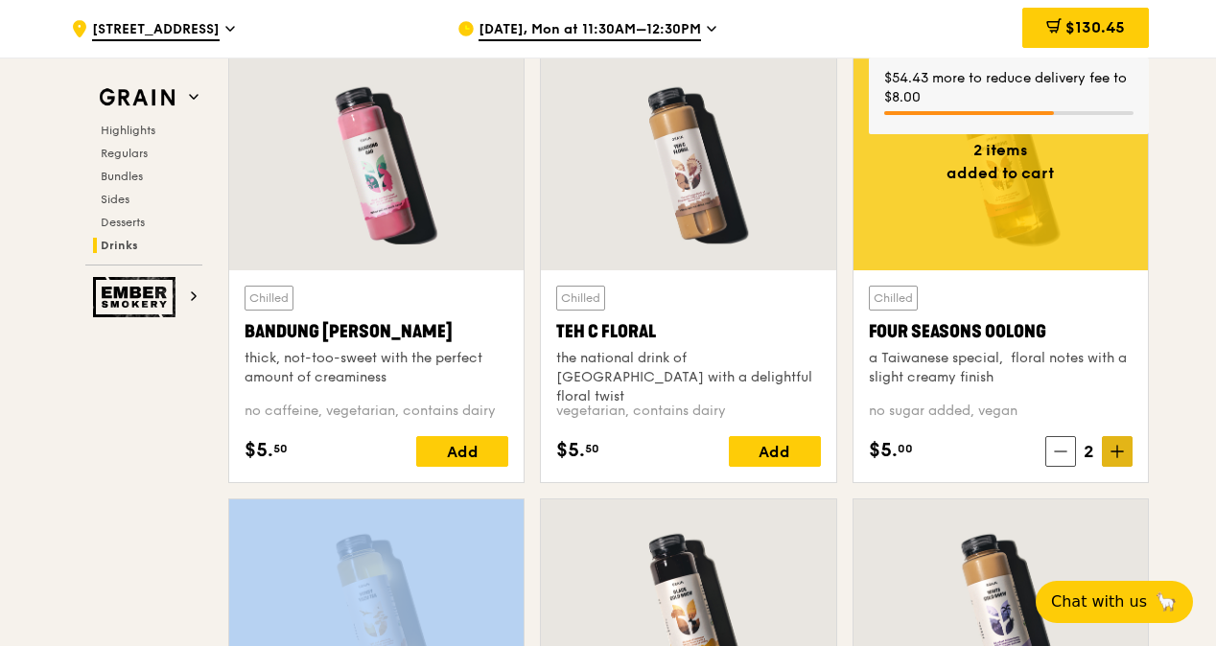
click at [1120, 458] on icon at bounding box center [1116, 451] width 13 height 13
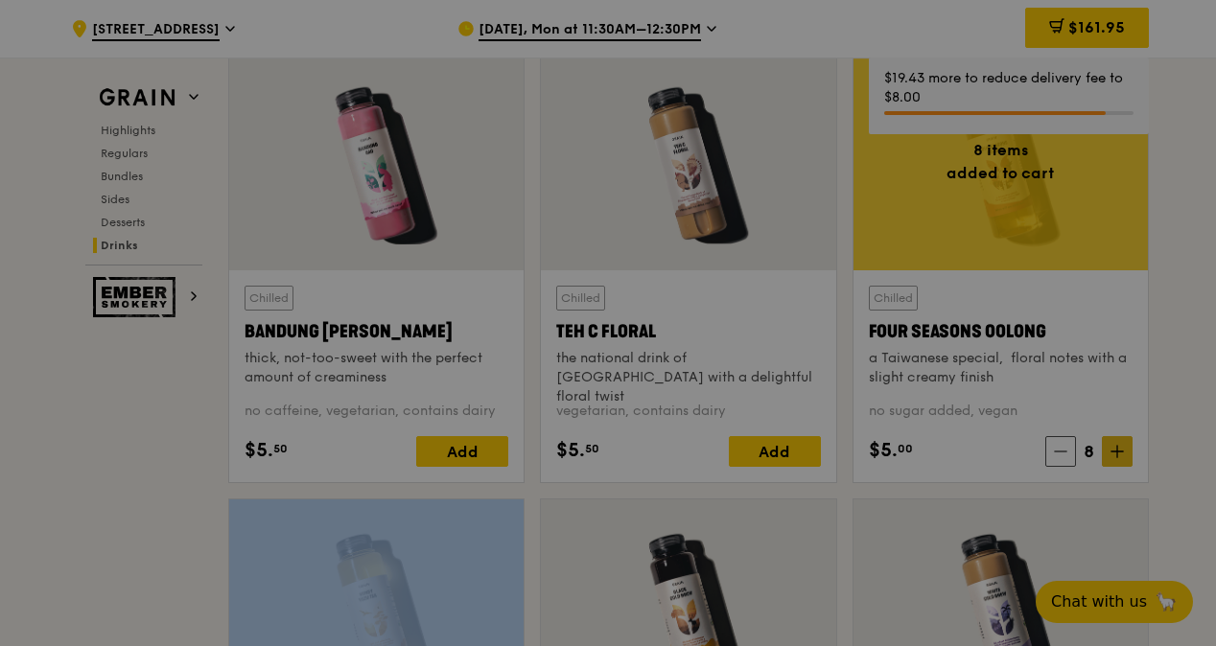
type input "8"
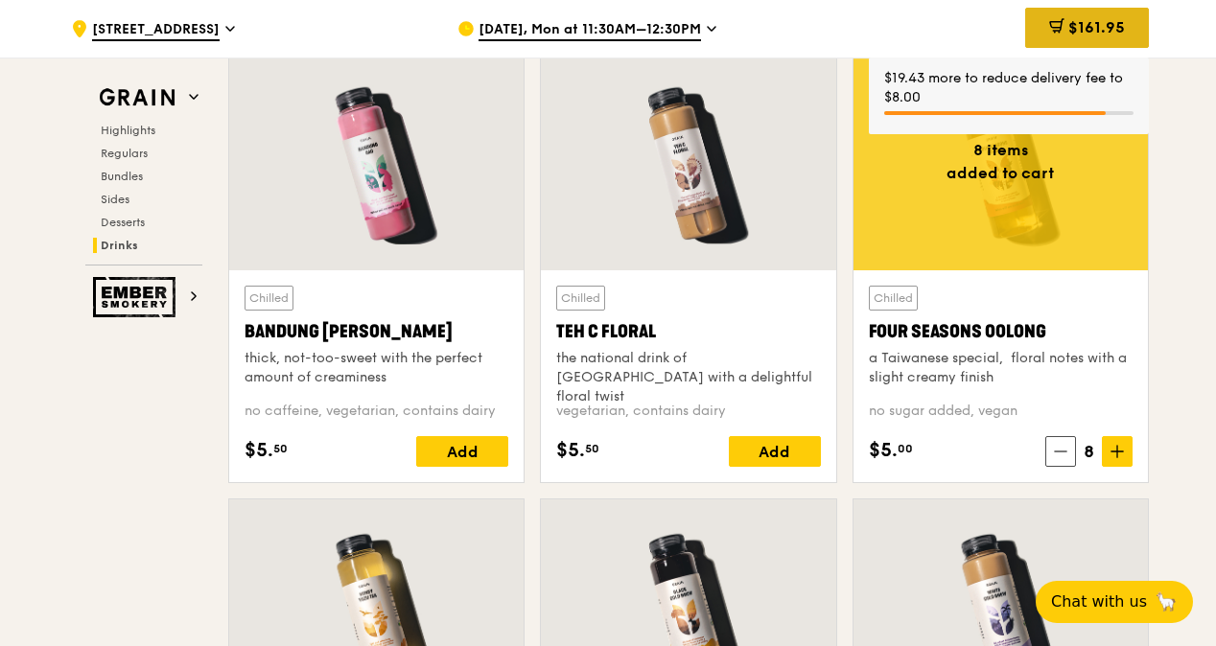
click at [1076, 26] on span "$161.95" at bounding box center [1096, 27] width 57 height 18
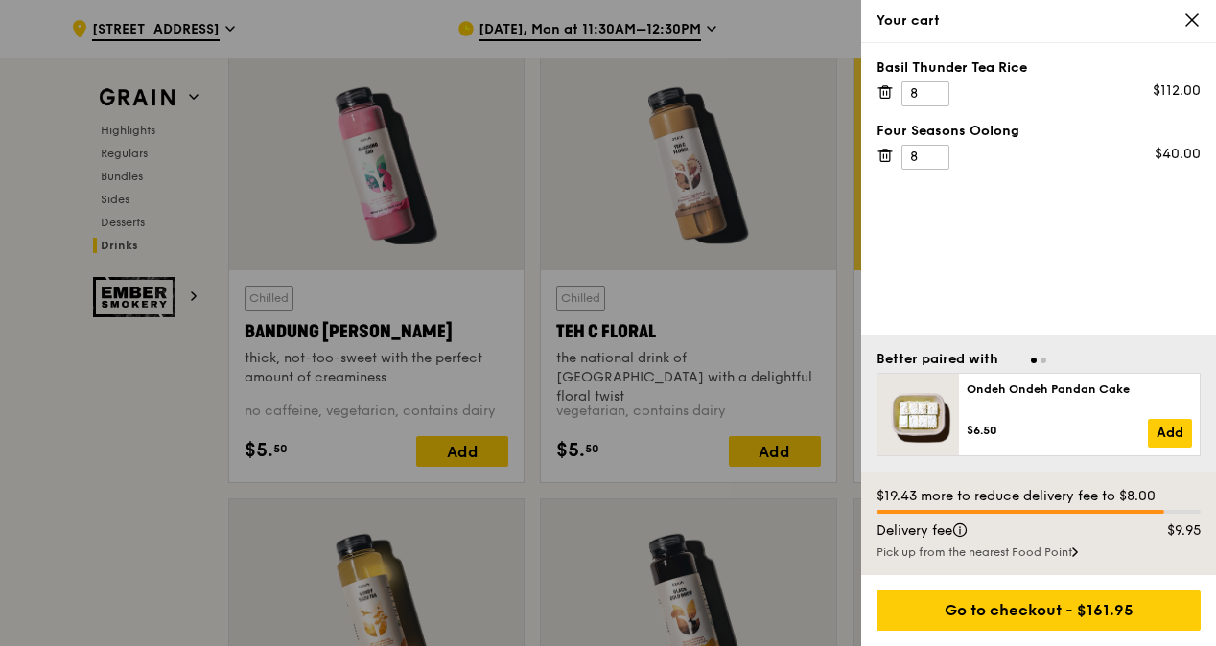
click at [887, 151] on icon at bounding box center [884, 155] width 17 height 17
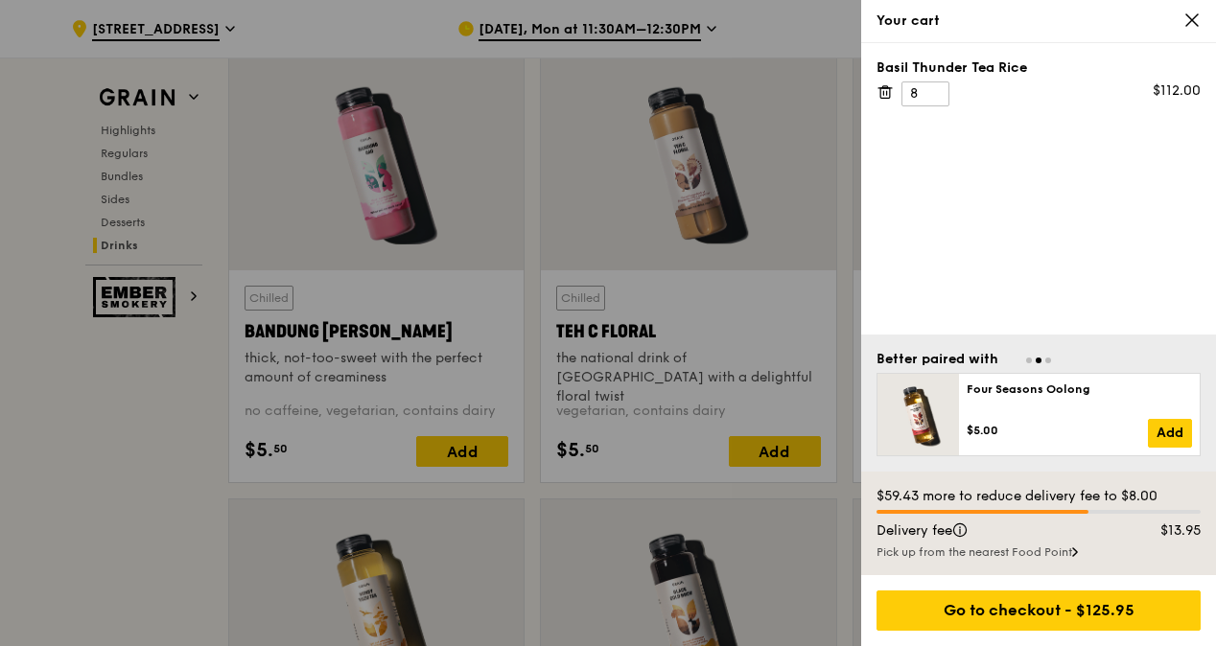
click at [105, 156] on div at bounding box center [608, 323] width 1216 height 646
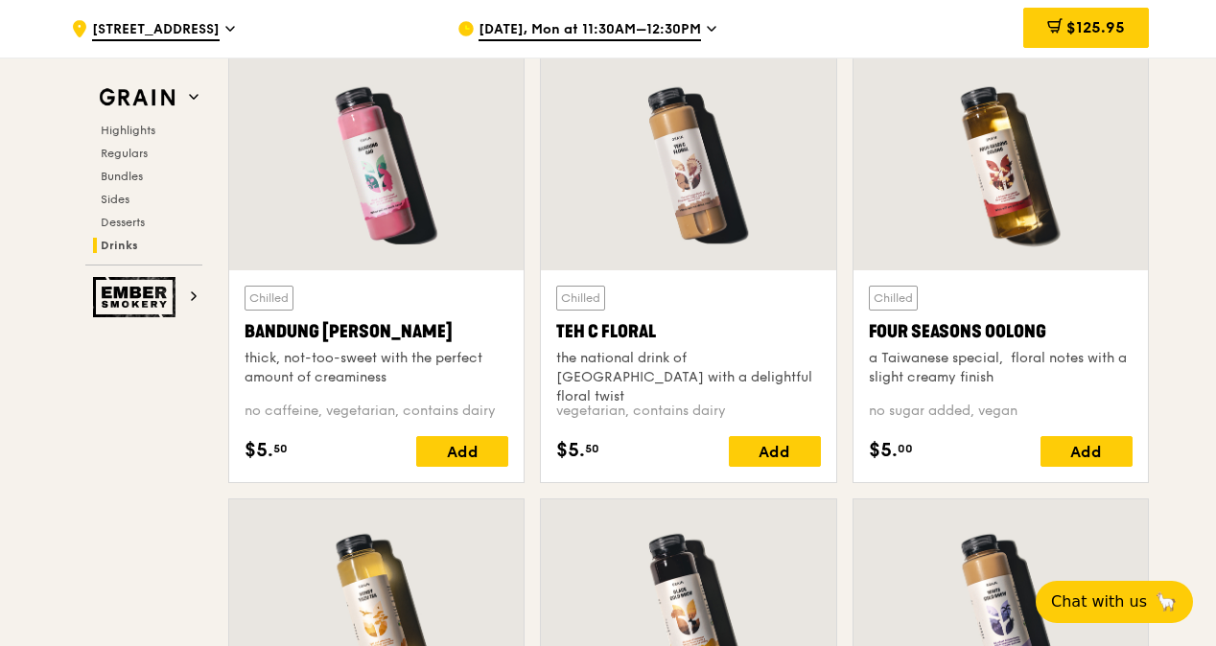
click at [105, 156] on span "Regulars" at bounding box center [124, 153] width 47 height 13
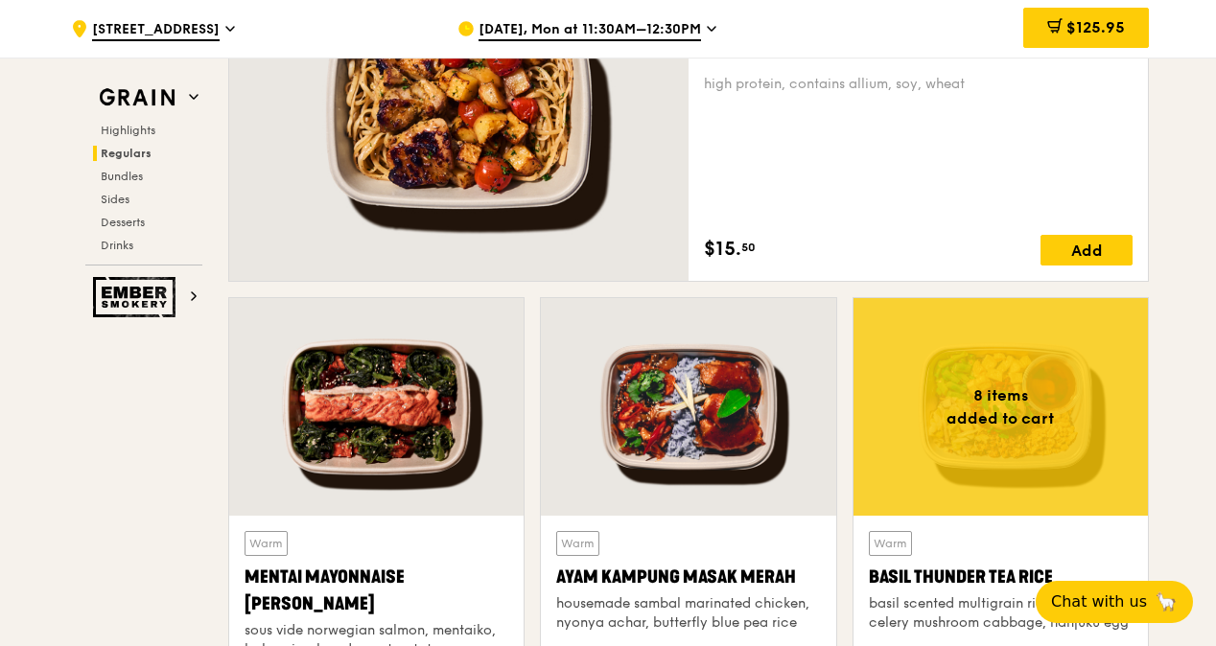
scroll to position [1329, 0]
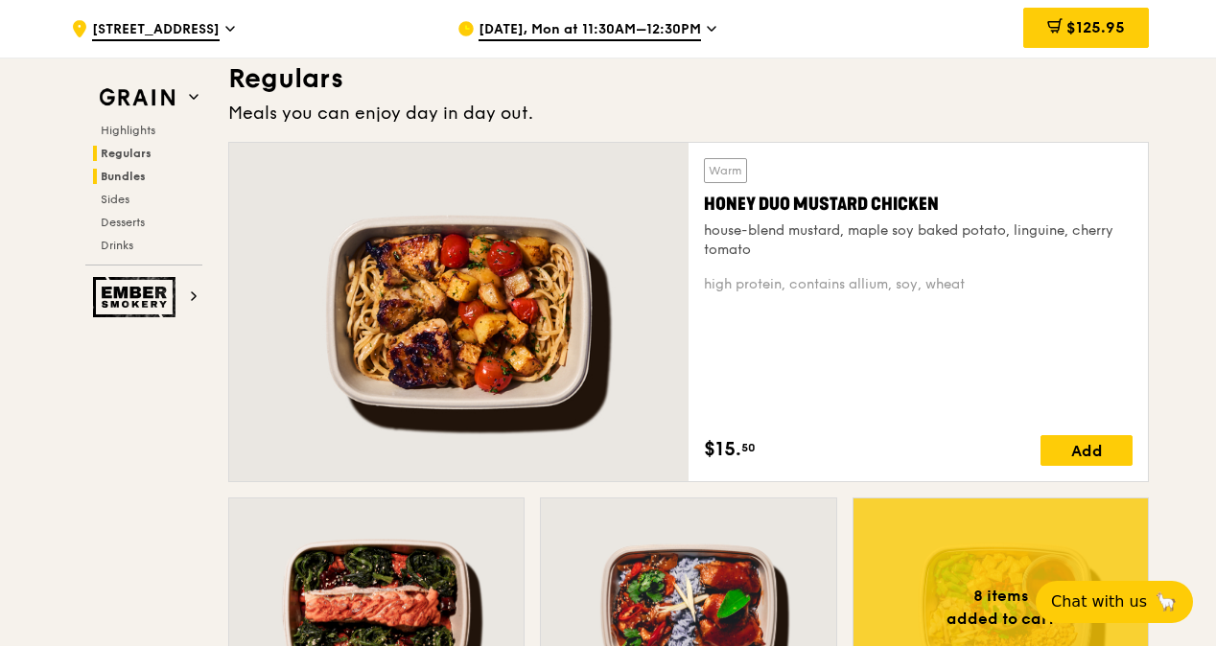
drag, startPoint x: 105, startPoint y: 156, endPoint x: 124, endPoint y: 174, distance: 25.1
click at [124, 174] on span "Bundles" at bounding box center [123, 176] width 45 height 13
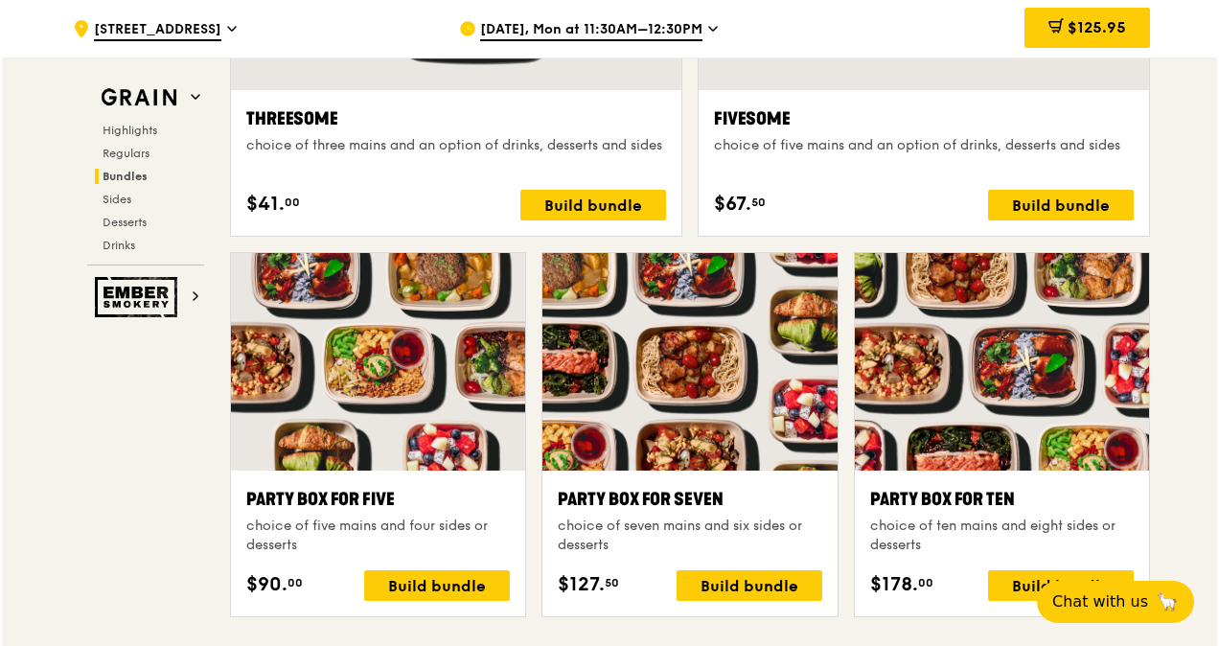
scroll to position [3881, 0]
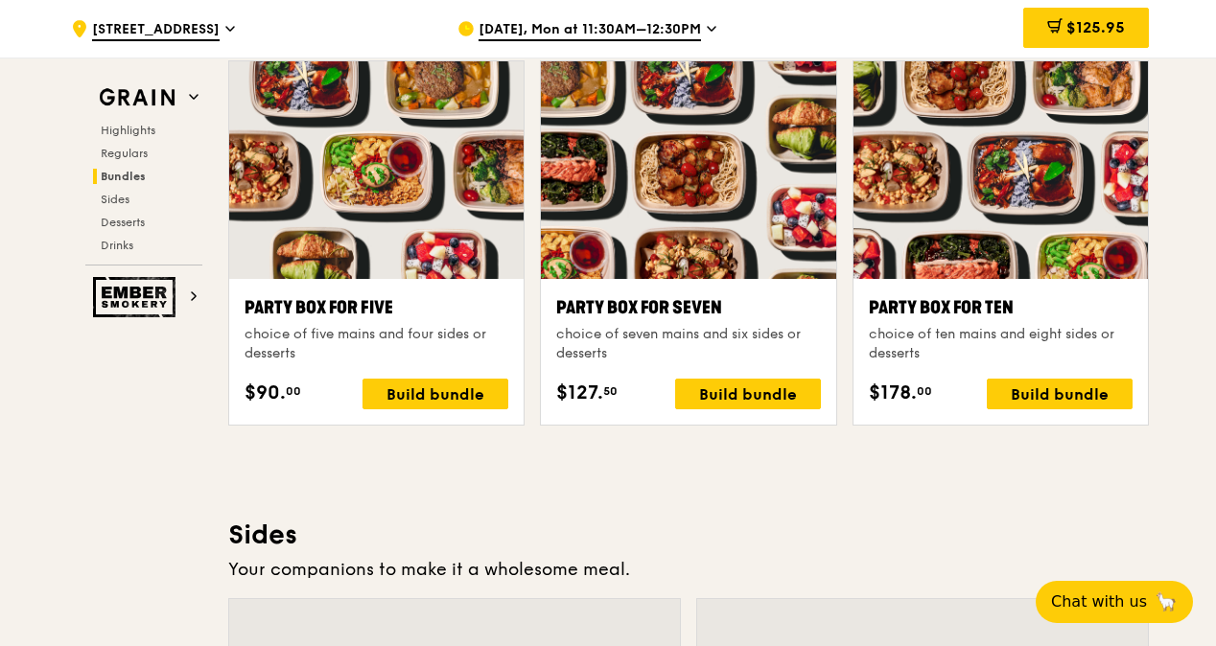
click at [612, 338] on div "choice of seven mains and six sides or desserts" at bounding box center [688, 344] width 264 height 38
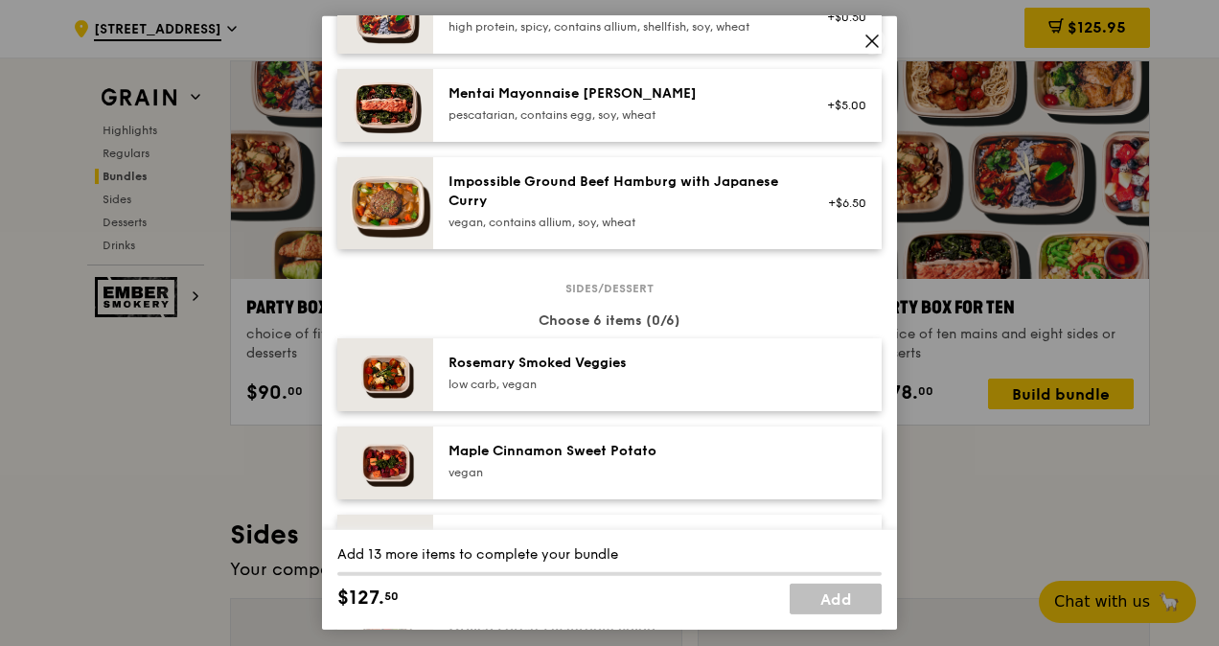
scroll to position [863, 0]
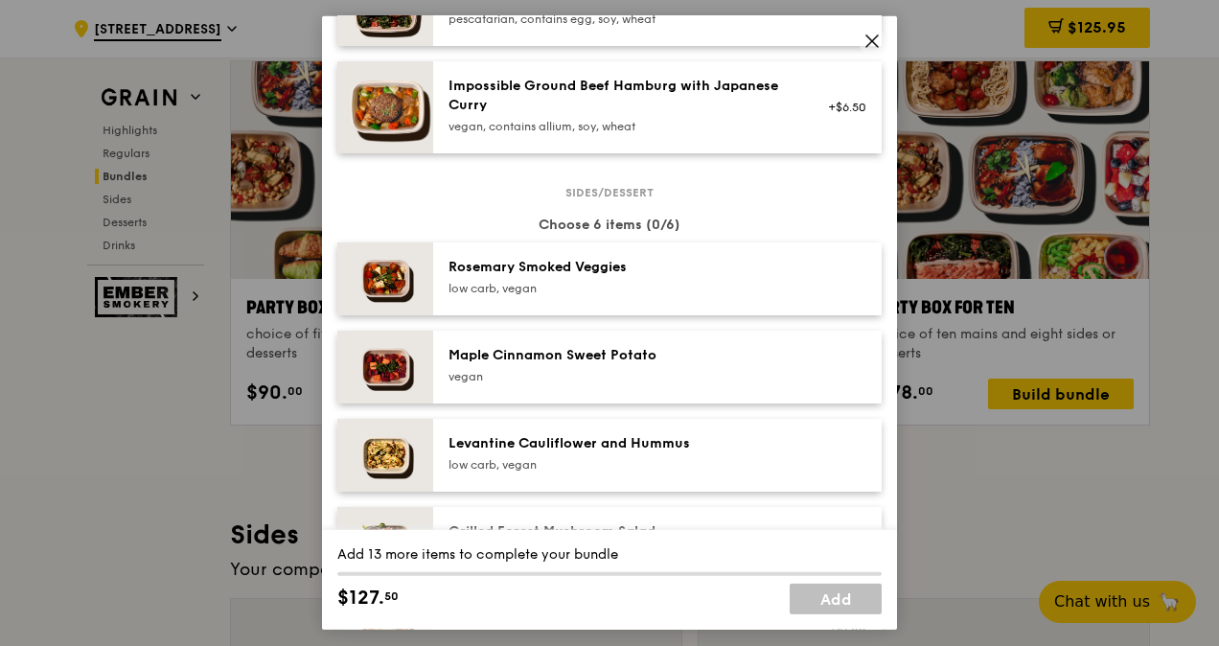
click at [547, 277] on div "[PERSON_NAME] Smoked Veggies low carb, vegan" at bounding box center [621, 277] width 344 height 38
click at [550, 274] on div "Rosemary Smoked Veggies" at bounding box center [621, 267] width 344 height 19
click at [382, 285] on img at bounding box center [385, 279] width 96 height 73
click at [823, 277] on link "Remove" at bounding box center [845, 283] width 44 height 13
click at [871, 37] on icon at bounding box center [872, 41] width 17 height 17
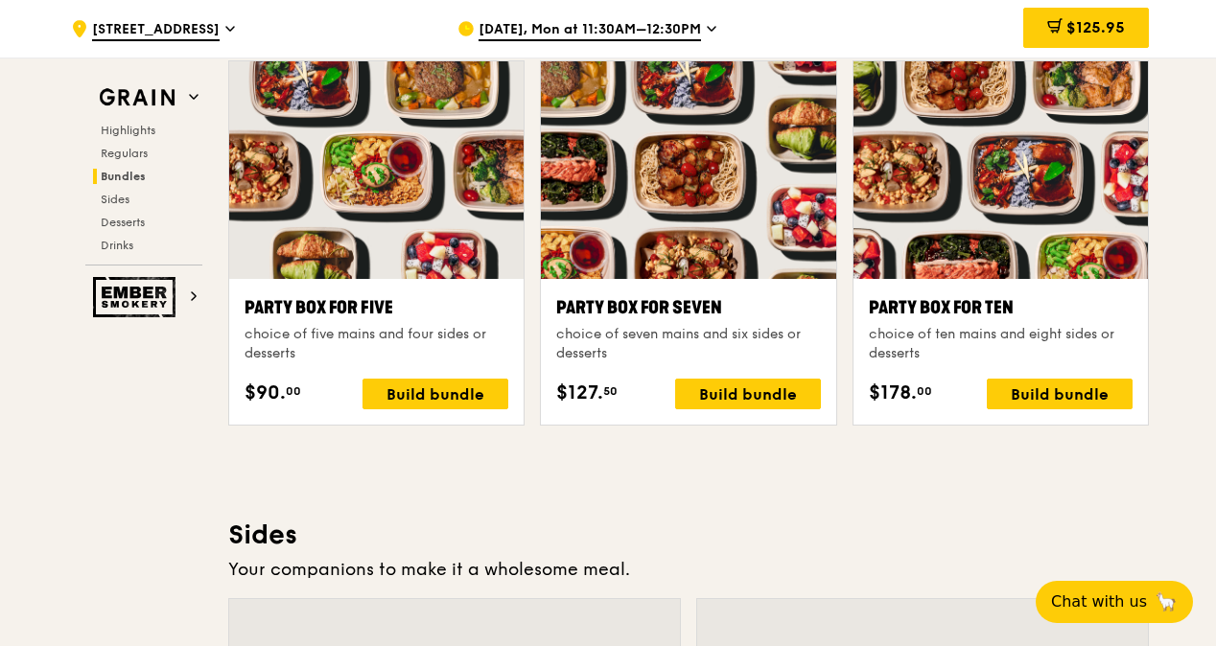
click at [353, 316] on div "Party Box for Five" at bounding box center [376, 307] width 264 height 27
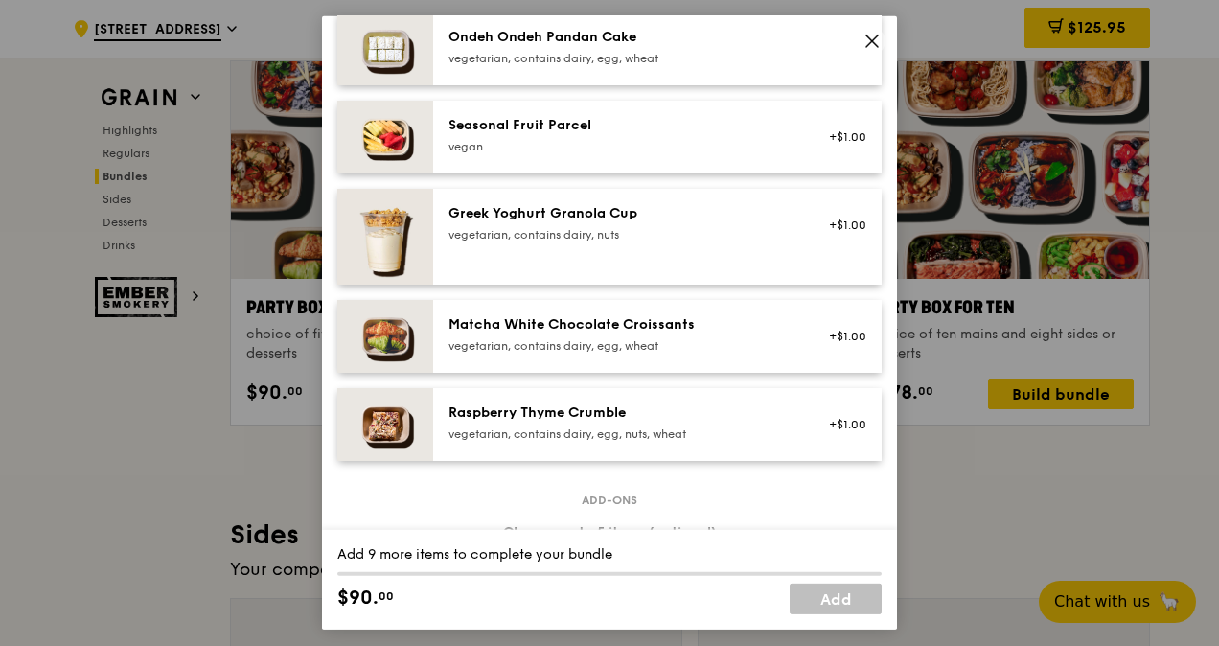
scroll to position [1630, 0]
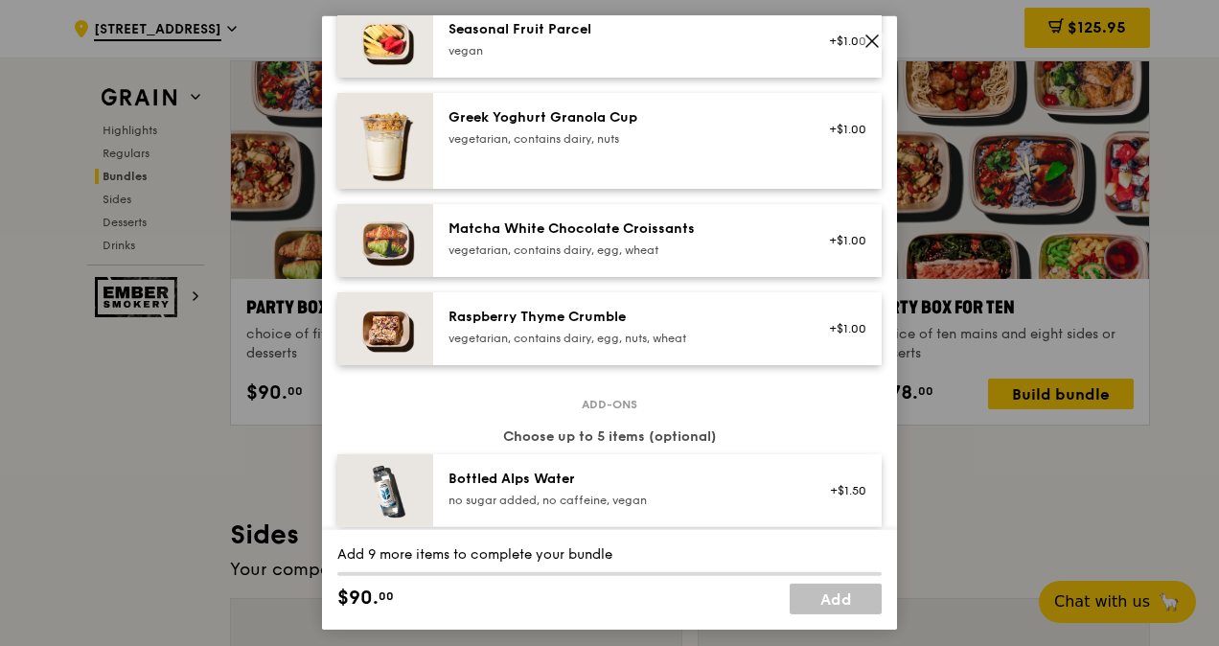
click at [871, 40] on icon at bounding box center [873, 41] width 12 height 12
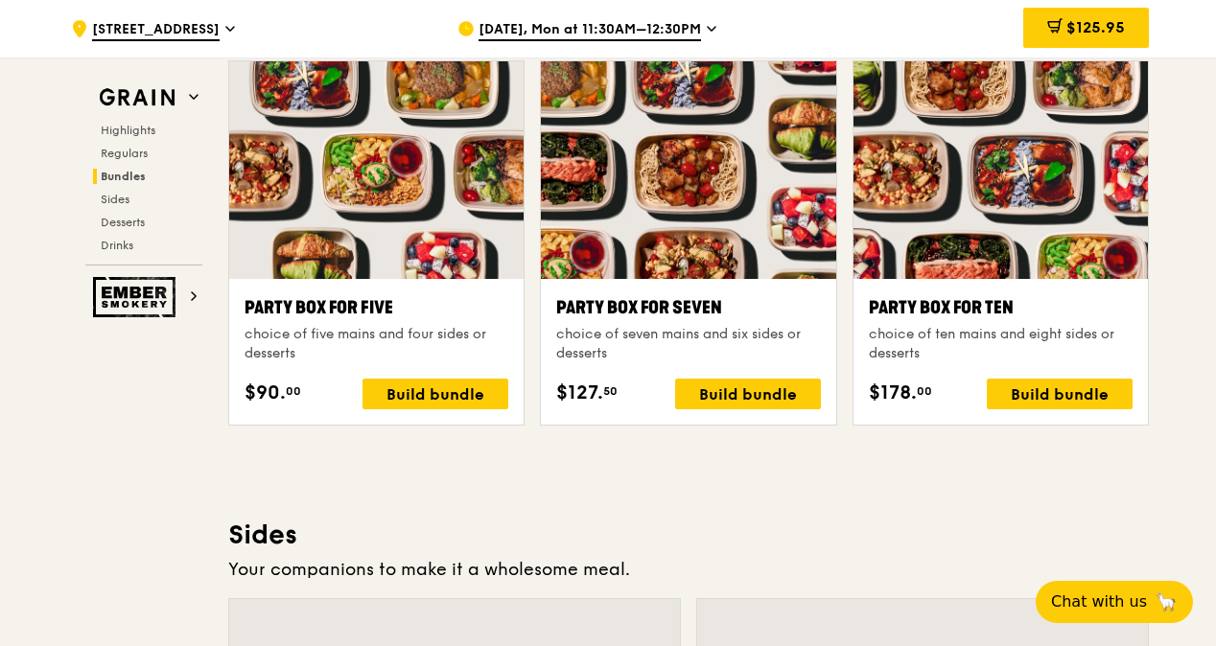
click at [959, 321] on div "Party Box for Ten" at bounding box center [1001, 307] width 264 height 27
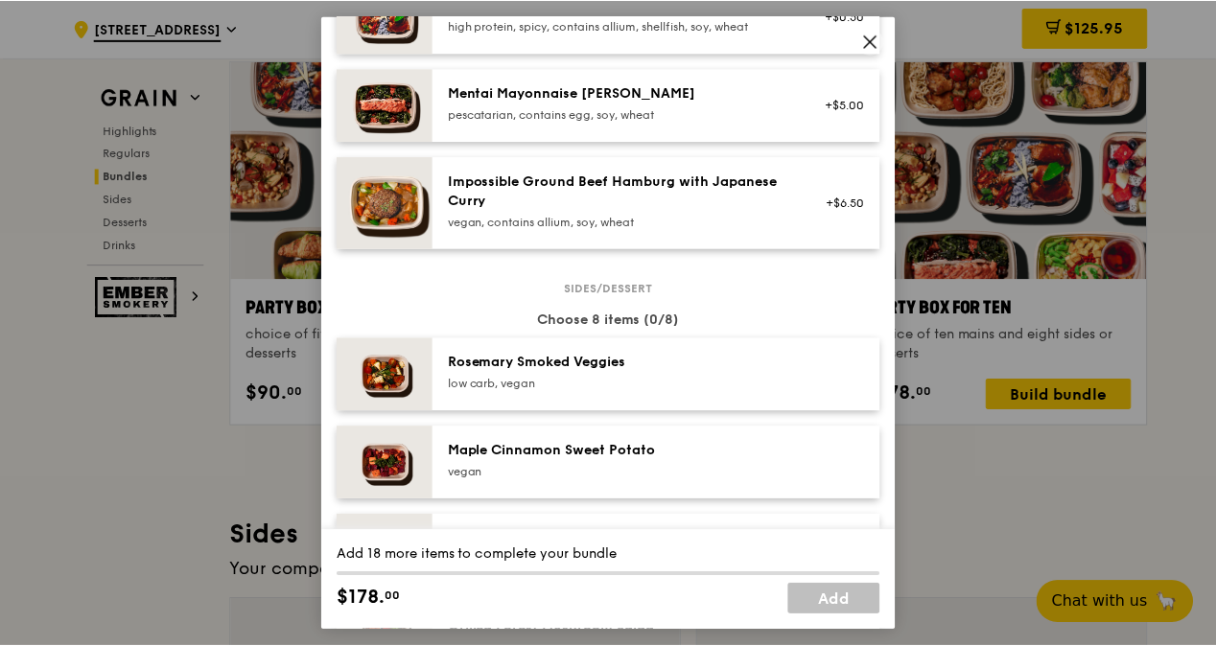
scroll to position [863, 0]
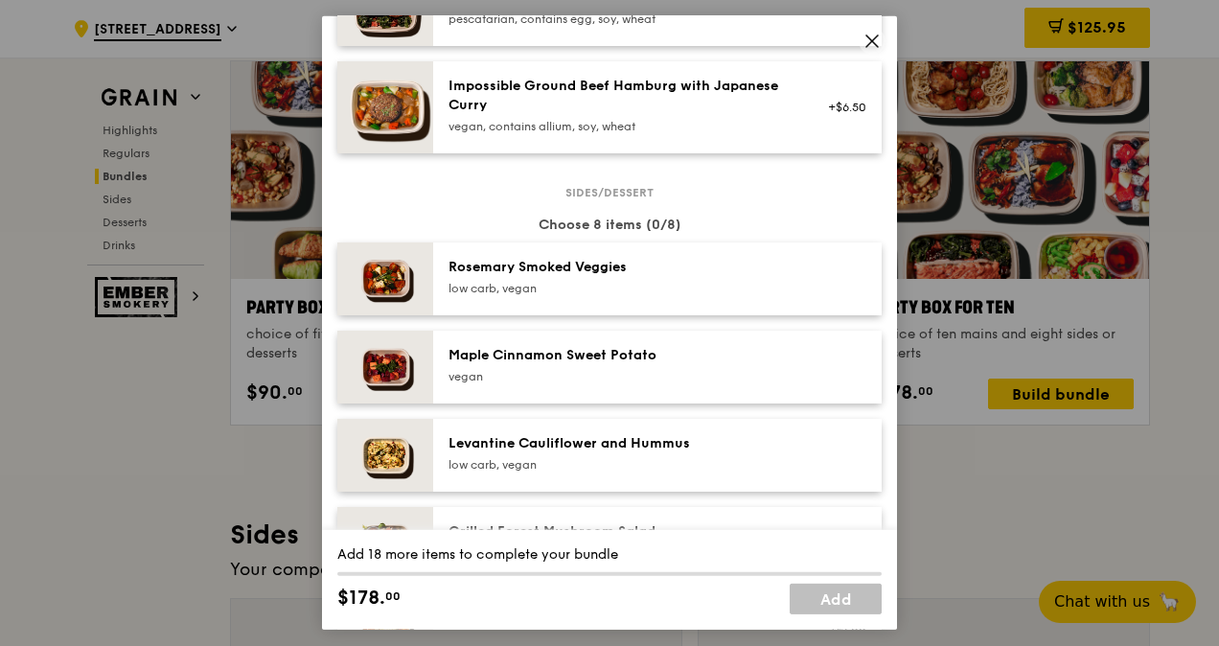
click at [868, 39] on icon at bounding box center [872, 41] width 17 height 17
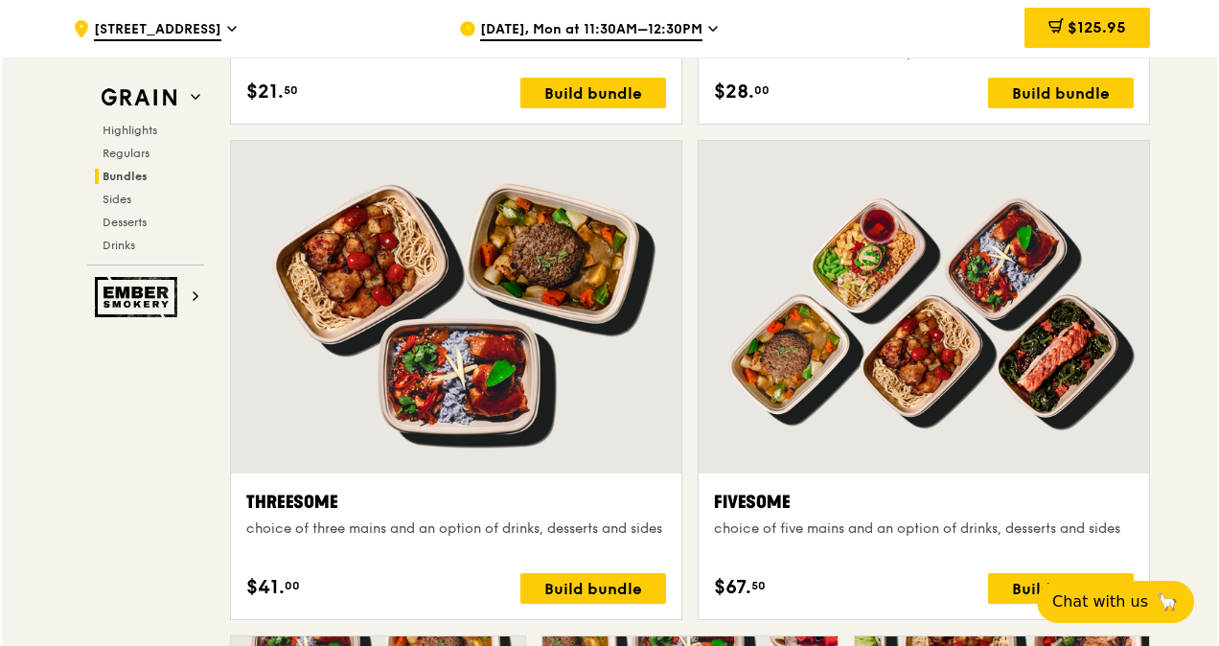
scroll to position [3402, 0]
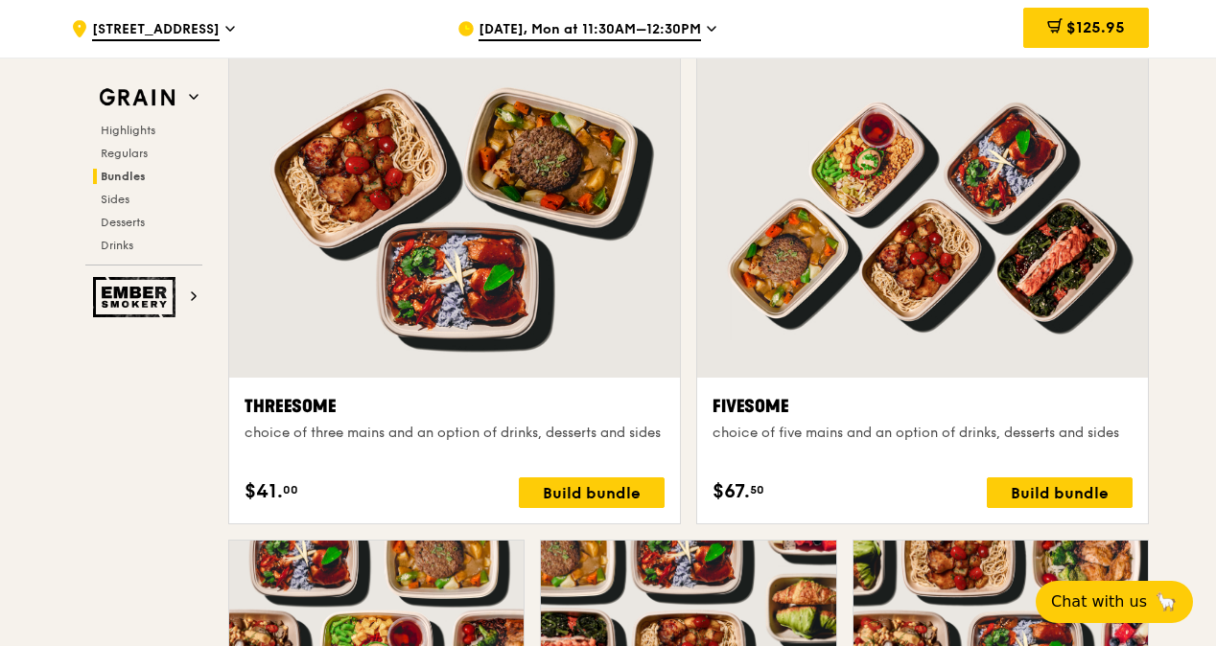
click at [756, 420] on div "Fivesome" at bounding box center [922, 406] width 420 height 27
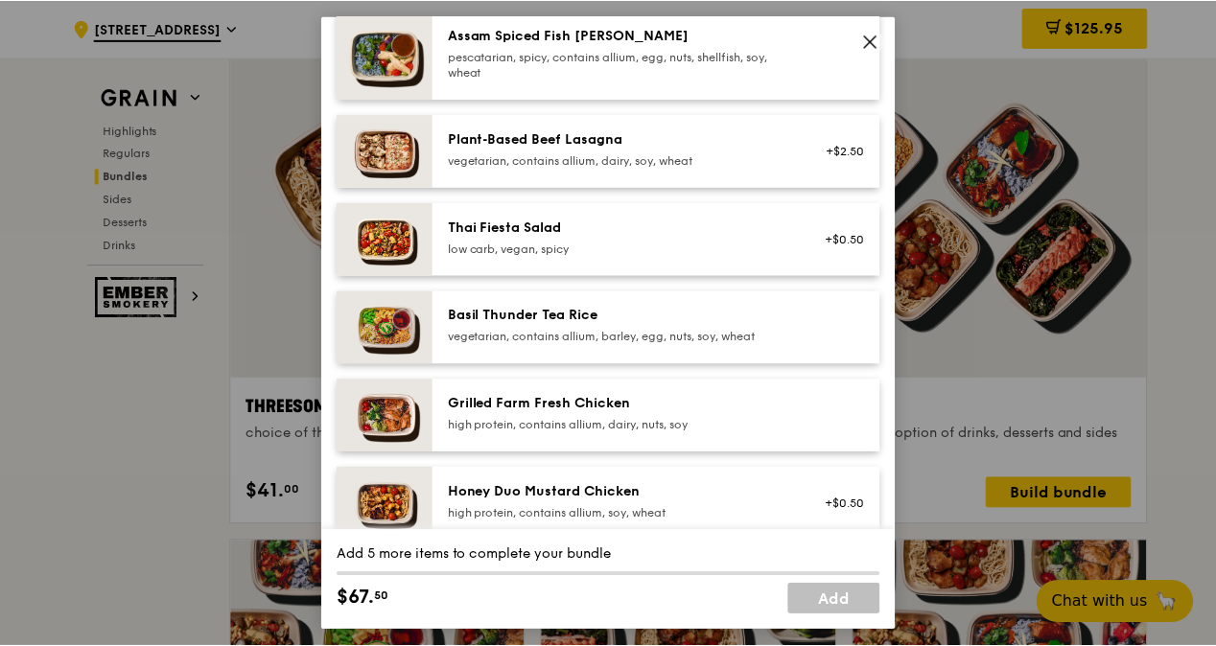
scroll to position [96, 0]
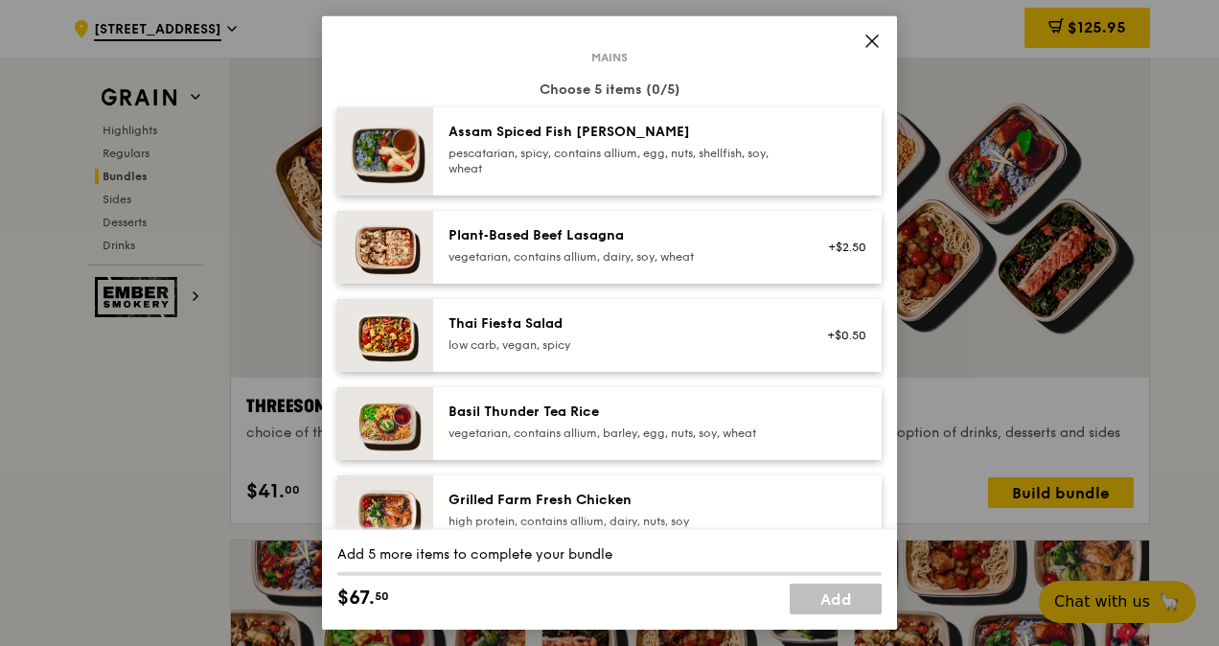
click at [874, 35] on icon at bounding box center [872, 41] width 17 height 17
